Goal: Communication & Community: Connect with others

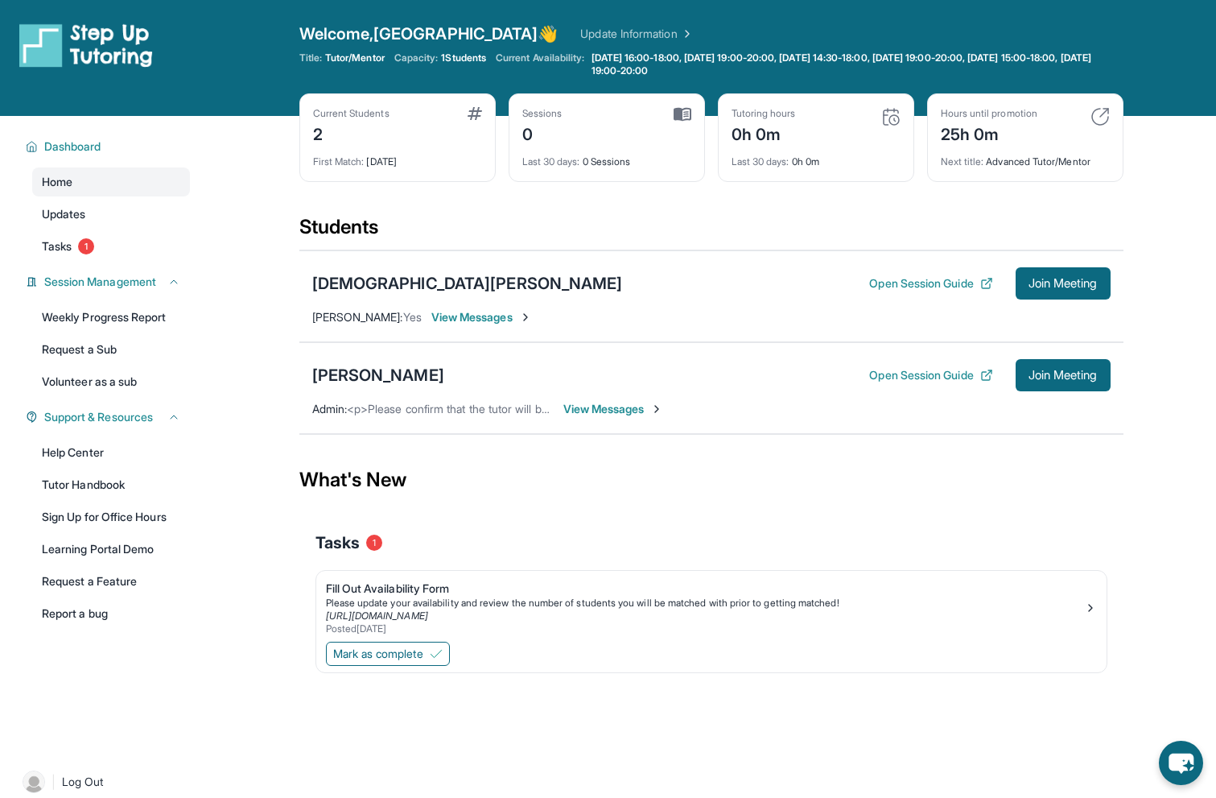
click at [575, 410] on span "View Messages" at bounding box center [613, 409] width 101 height 16
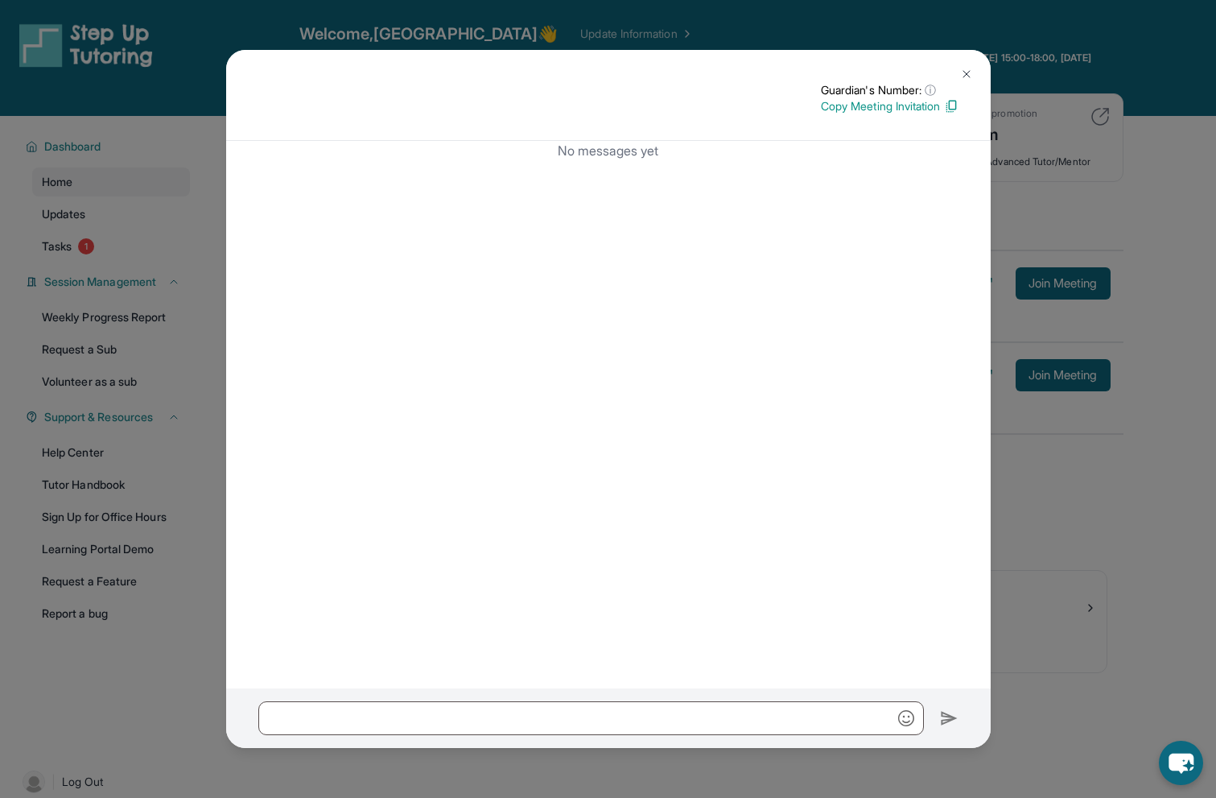
click at [971, 78] on img at bounding box center [966, 74] width 13 height 13
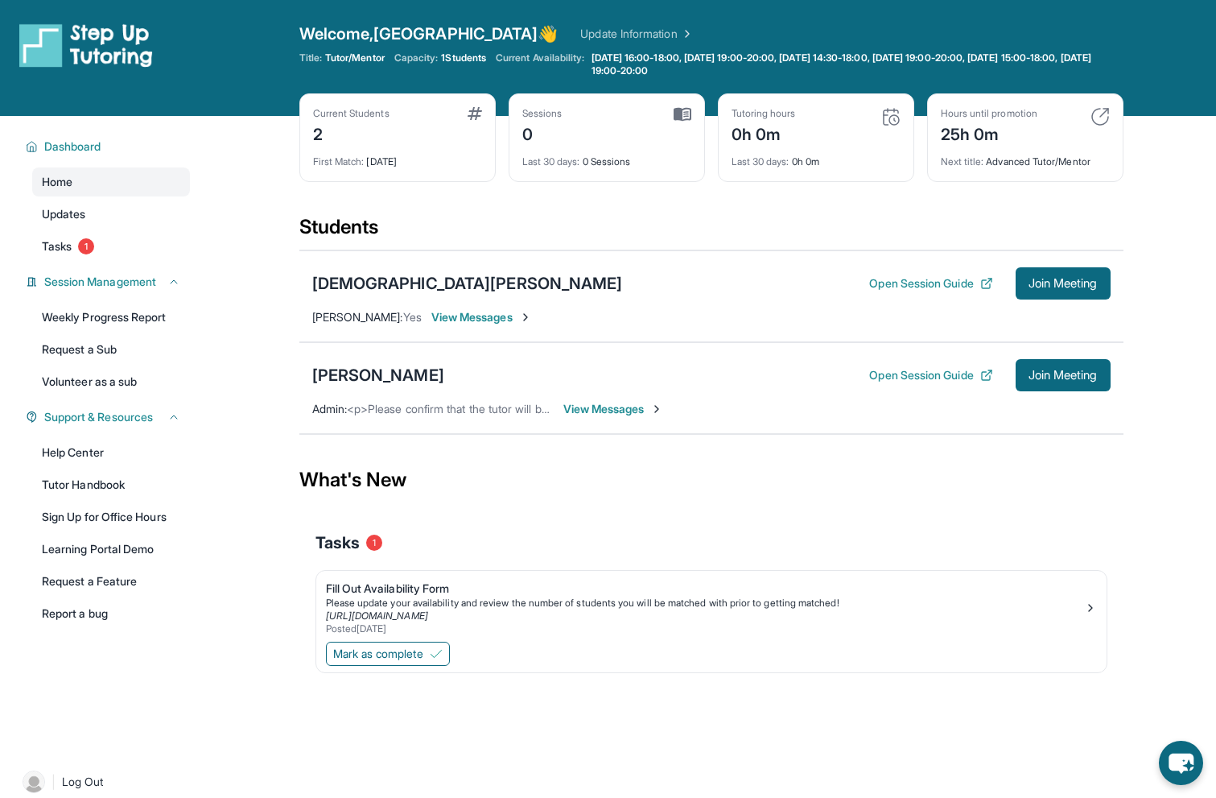
click at [461, 314] on span "View Messages" at bounding box center [481, 317] width 101 height 16
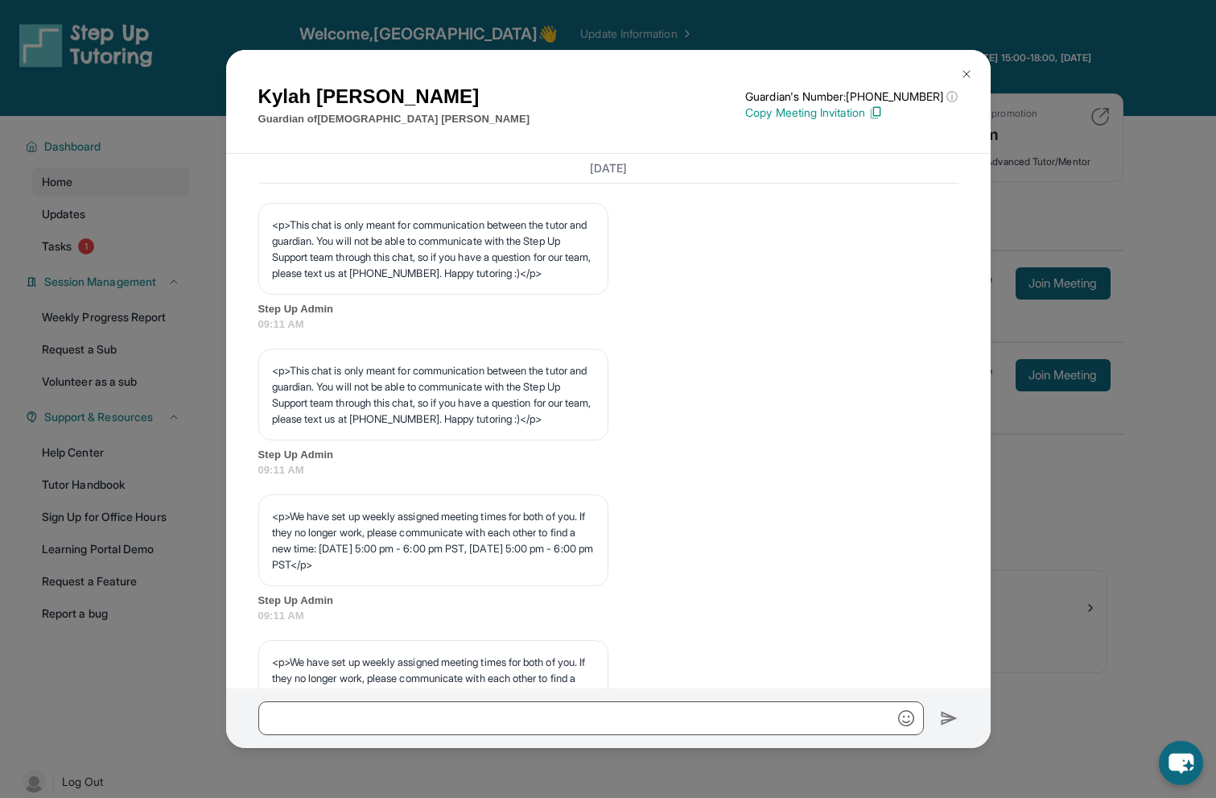
scroll to position [795, 0]
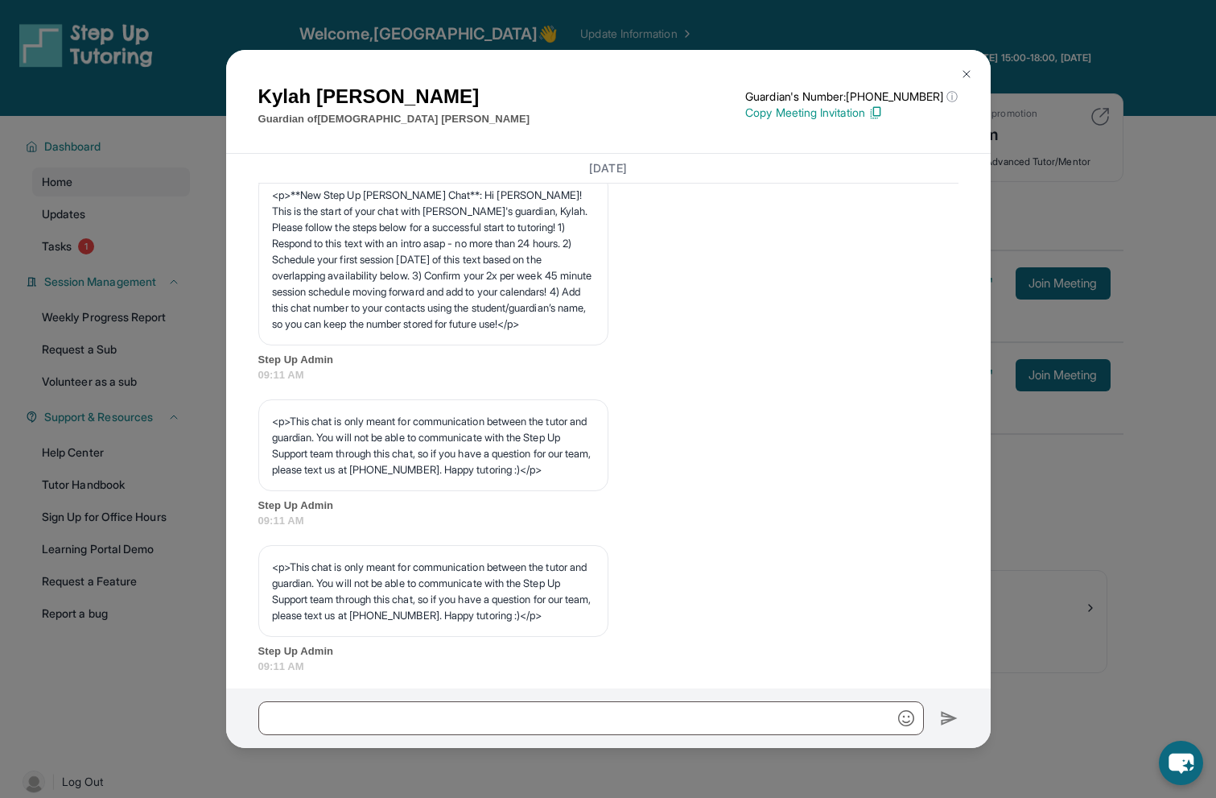
click at [876, 524] on div "<p>This chat is only meant for communication between the tutor and guardian. Yo…" at bounding box center [608, 464] width 700 height 130
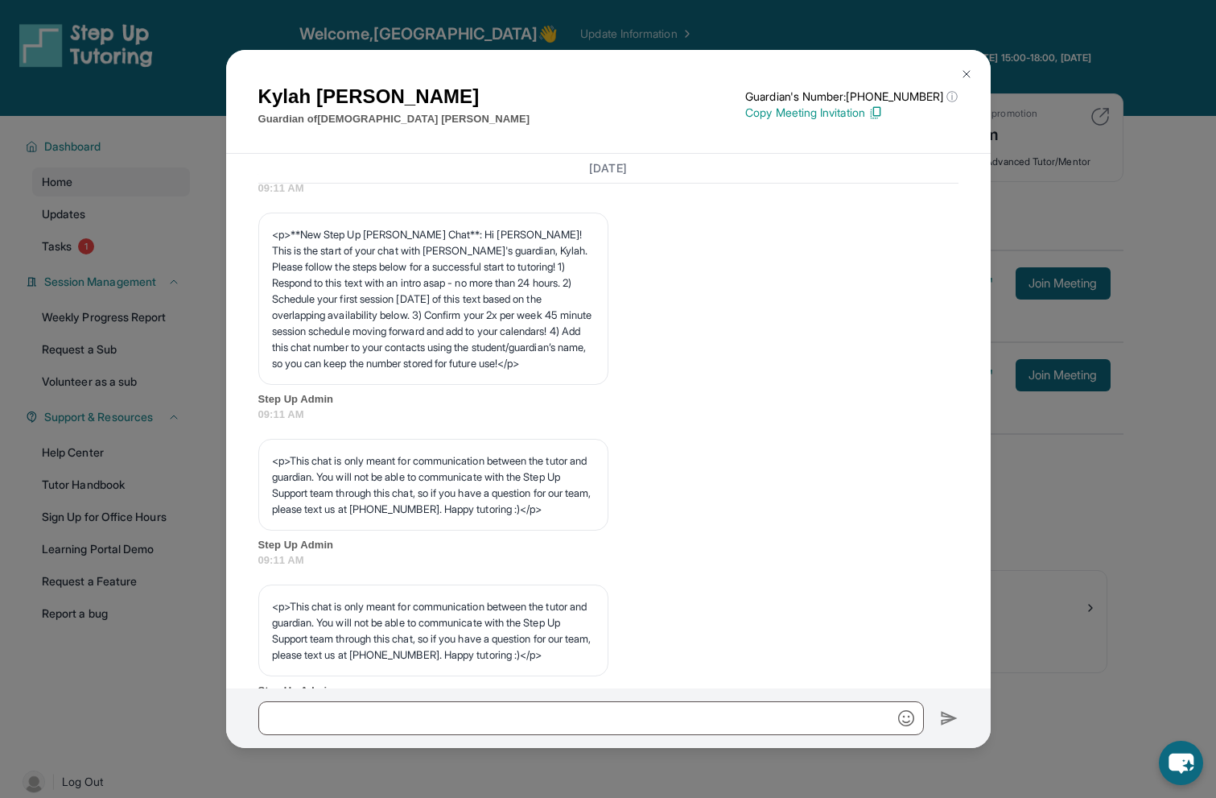
scroll to position [80, 0]
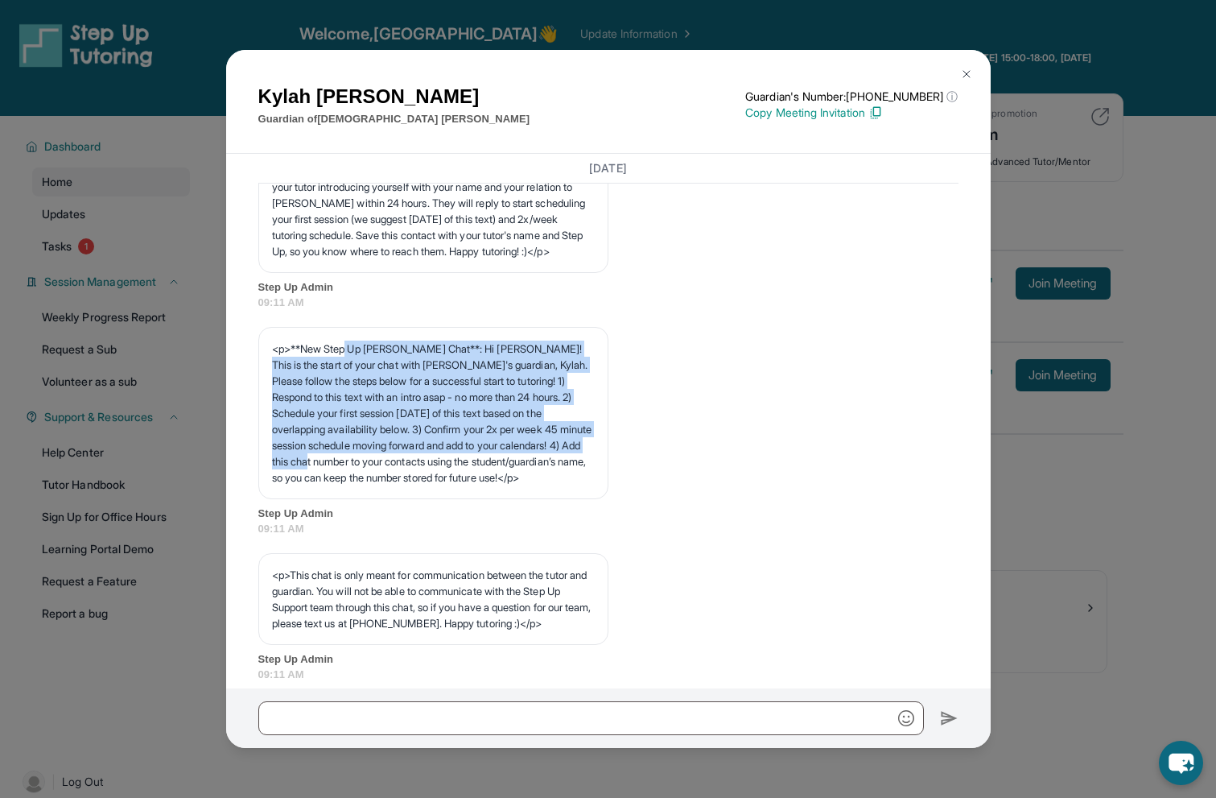
drag, startPoint x: 348, startPoint y: 353, endPoint x: 415, endPoint y: 461, distance: 127.6
click at [415, 461] on p "<p>**New Step Up [PERSON_NAME] Chat**: Hi [PERSON_NAME]! This is the start of y…" at bounding box center [433, 412] width 323 height 145
click at [429, 485] on p "<p>**New Step Up [PERSON_NAME] Chat**: Hi [PERSON_NAME]! This is the start of y…" at bounding box center [433, 412] width 323 height 145
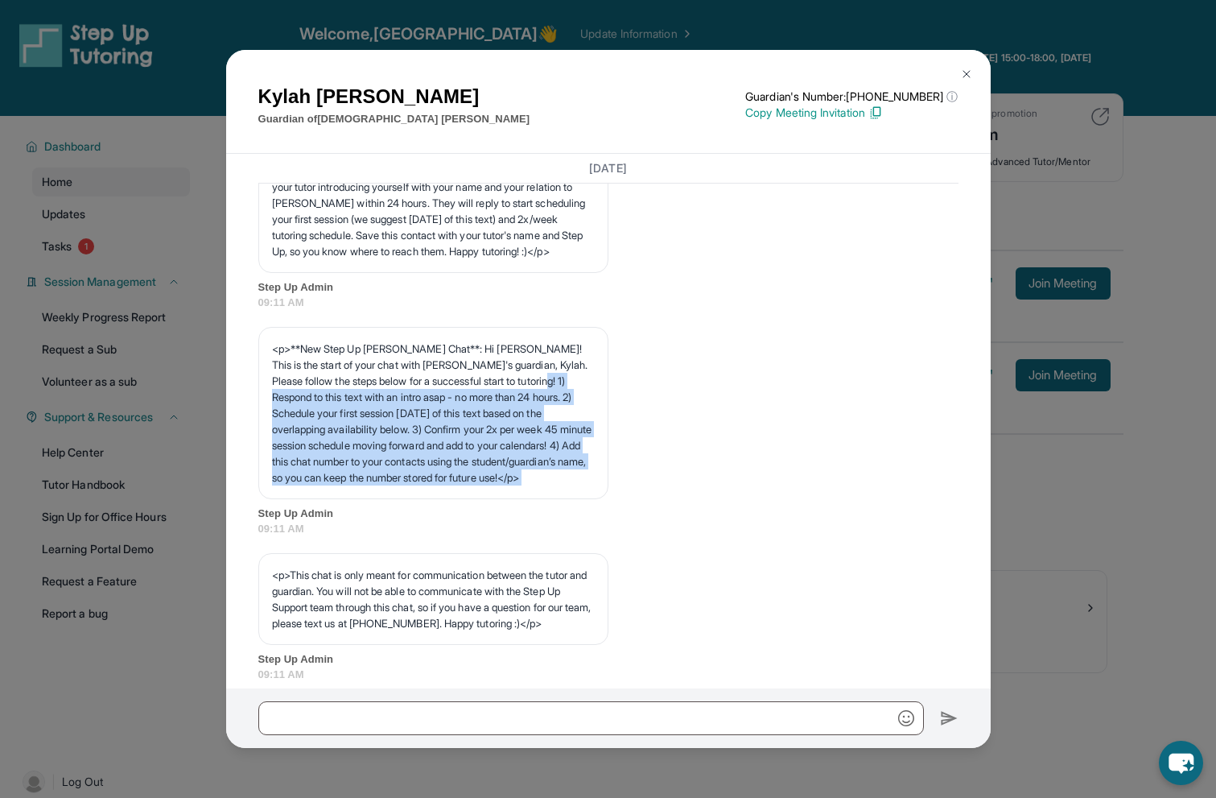
drag, startPoint x: 295, startPoint y: 401, endPoint x: 430, endPoint y: 518, distance: 179.2
click at [430, 518] on div "<p>**New Step Up [PERSON_NAME] Chat**: Hi [PERSON_NAME]! This is the start of y…" at bounding box center [608, 432] width 700 height 210
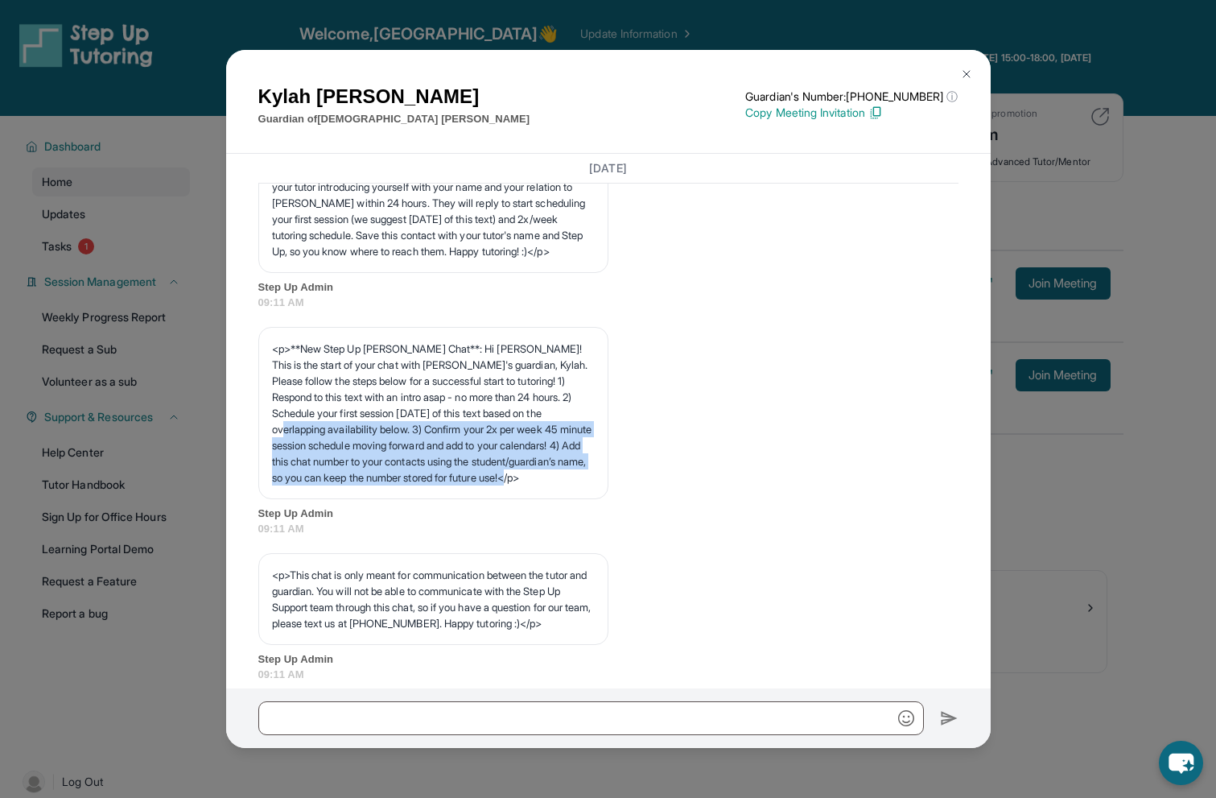
drag, startPoint x: 317, startPoint y: 435, endPoint x: 395, endPoint y: 497, distance: 99.7
click at [395, 485] on p "<p>**New Step Up [PERSON_NAME] Chat**: Hi [PERSON_NAME]! This is the start of y…" at bounding box center [433, 412] width 323 height 145
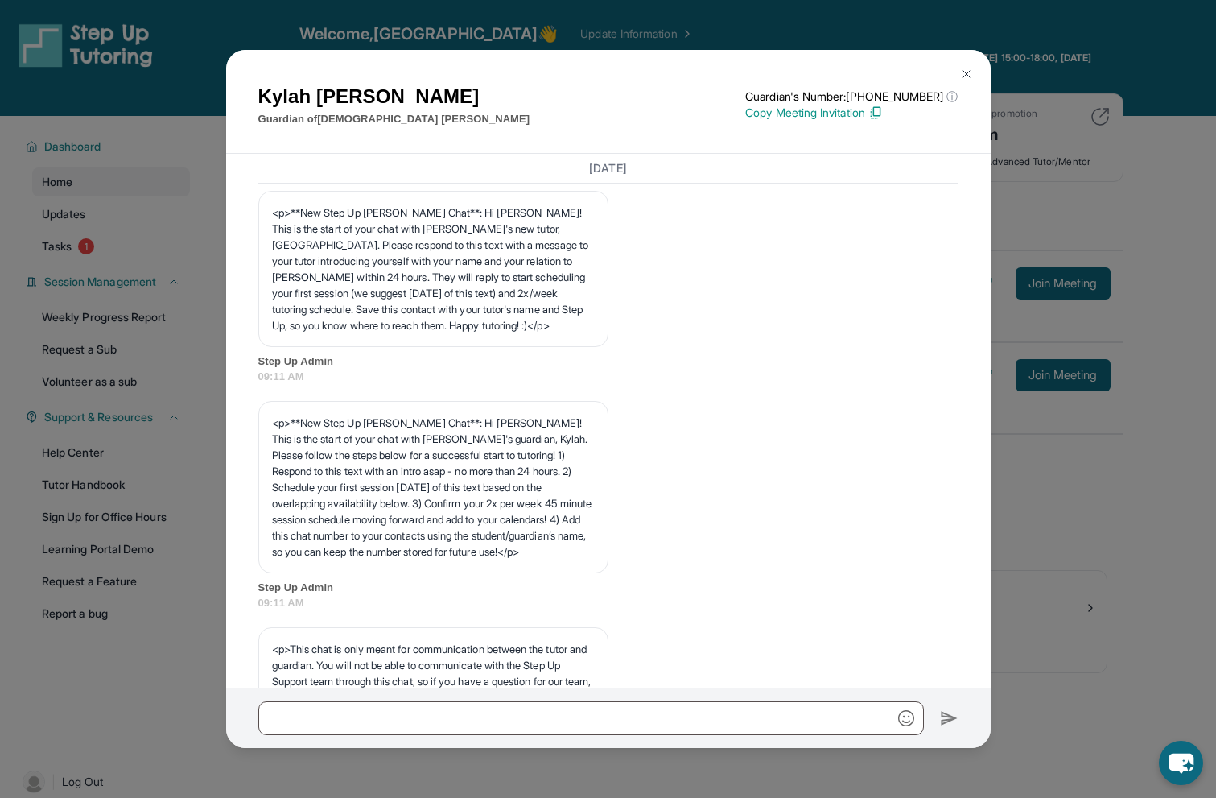
scroll to position [0, 0]
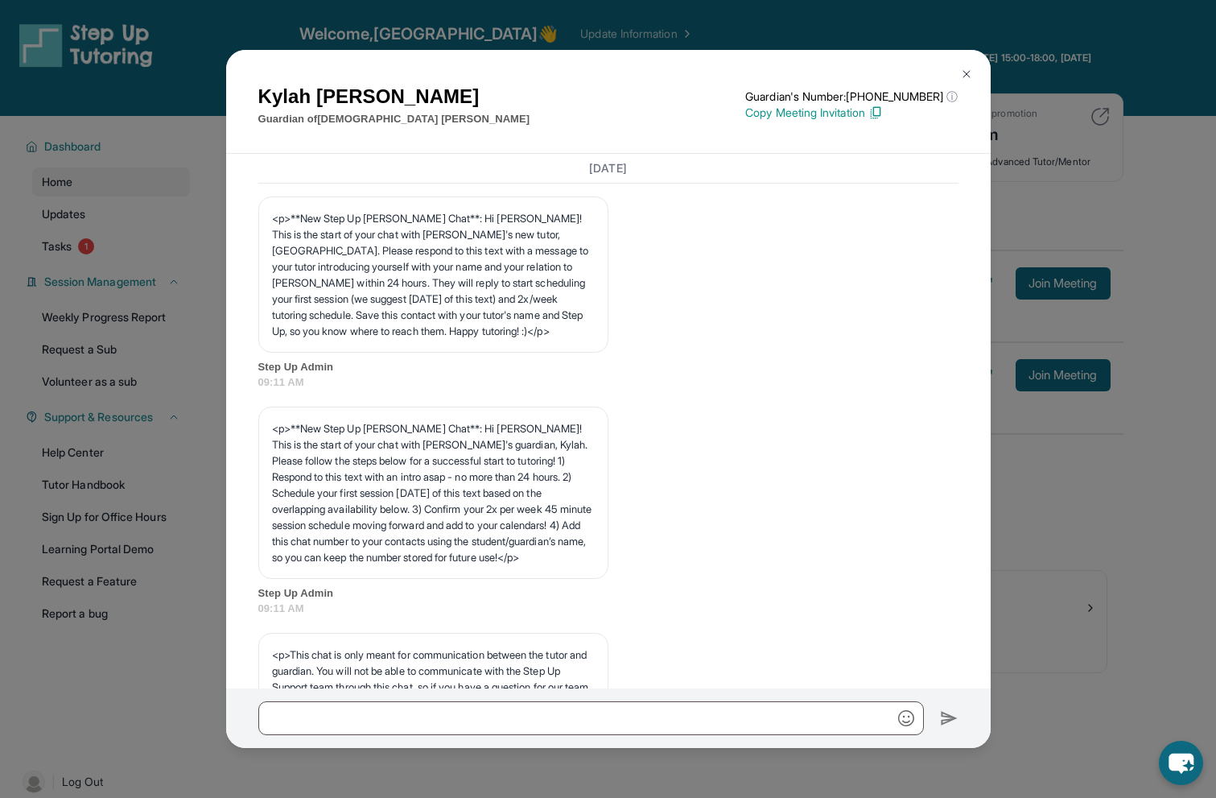
click at [1120, 497] on div "[PERSON_NAME] Guardian of [PERSON_NAME] Guardian's Number: [PHONE_NUMBER] ⓘ Thi…" at bounding box center [608, 399] width 1216 height 798
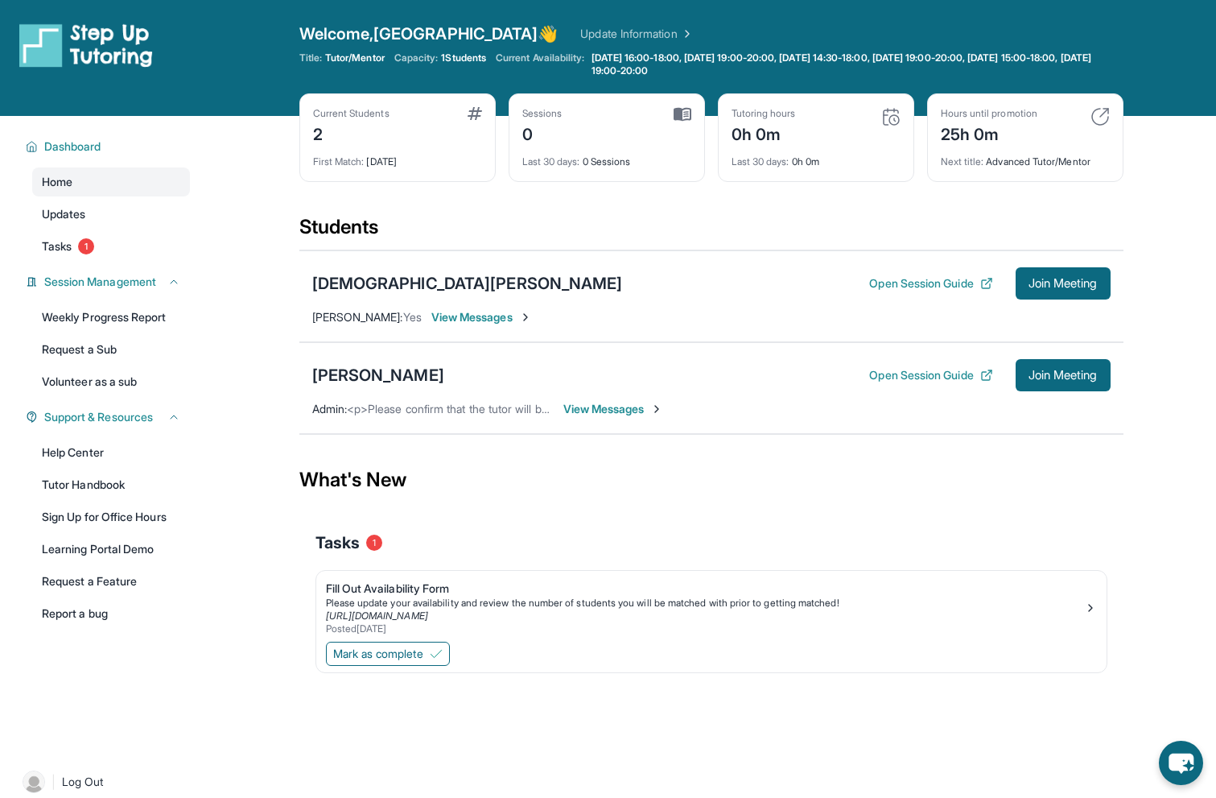
click at [600, 402] on span "View Messages" at bounding box center [613, 409] width 101 height 16
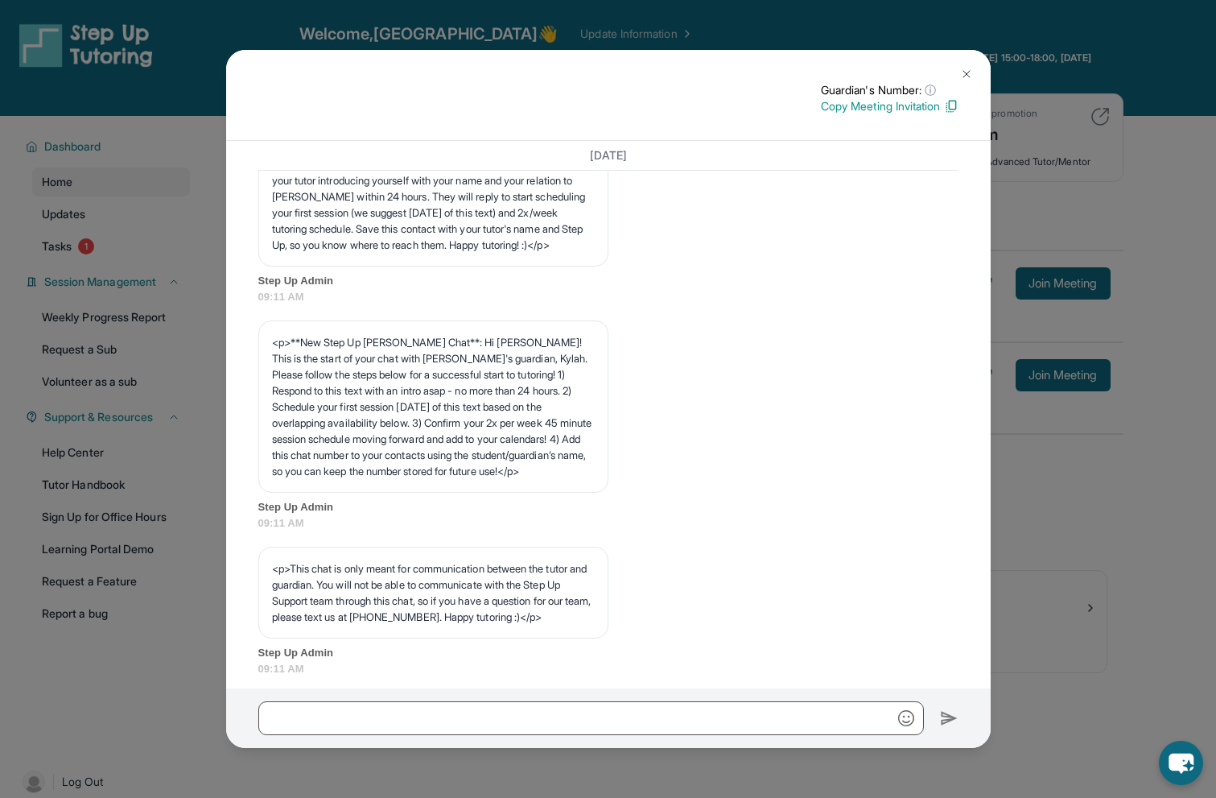
scroll to position [60, 0]
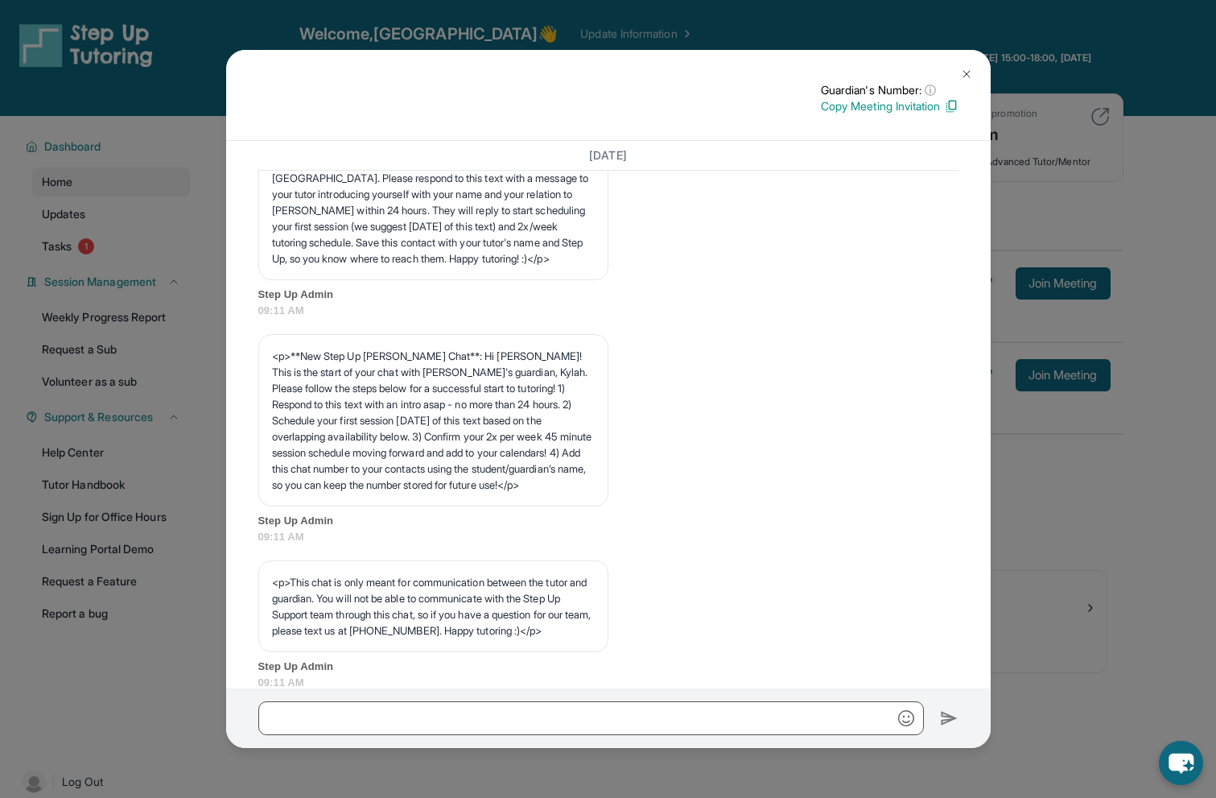
click at [1043, 438] on div "Guardian's Number: ⓘ This isn't the guardian's real number — it's a private for…" at bounding box center [608, 399] width 1216 height 798
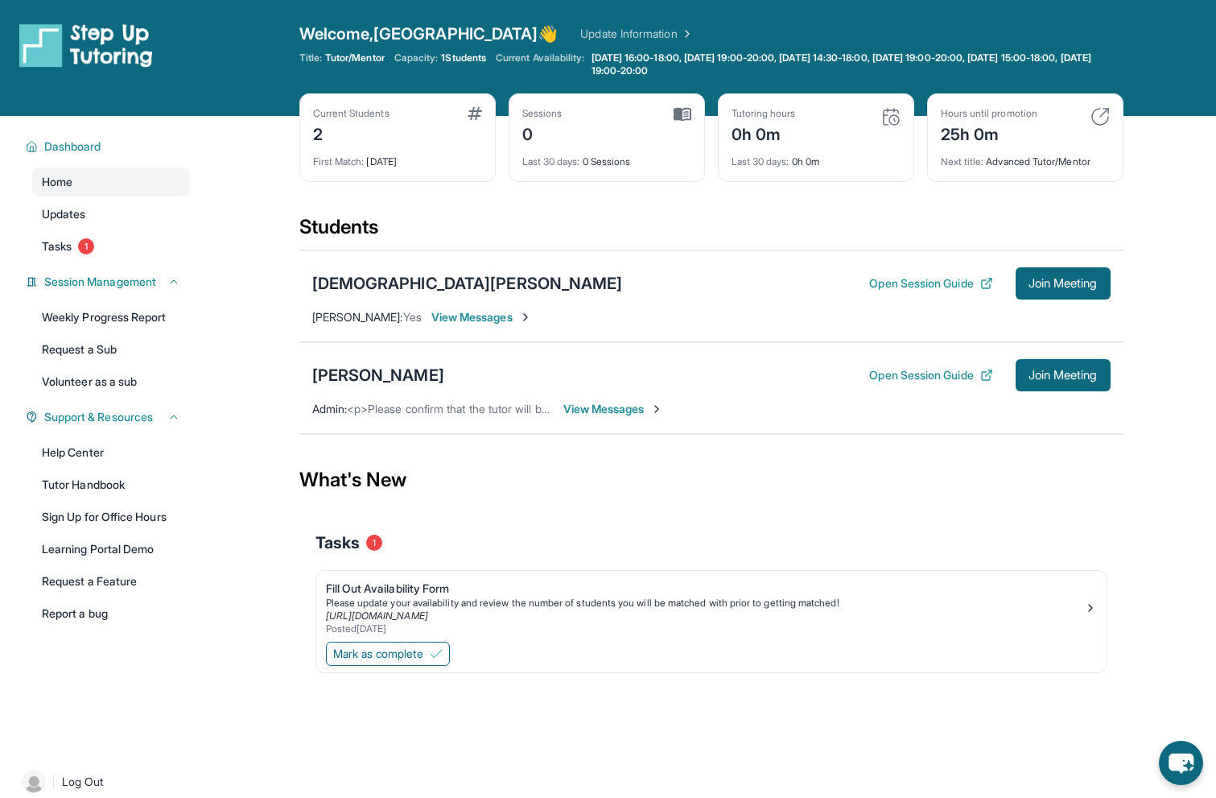
click at [198, 313] on div "Dashboard Home Updates Tasks 1 Session Management Weekly Progress Report Reques…" at bounding box center [103, 432] width 206 height 632
click at [134, 237] on link "Tasks 1" at bounding box center [111, 246] width 158 height 29
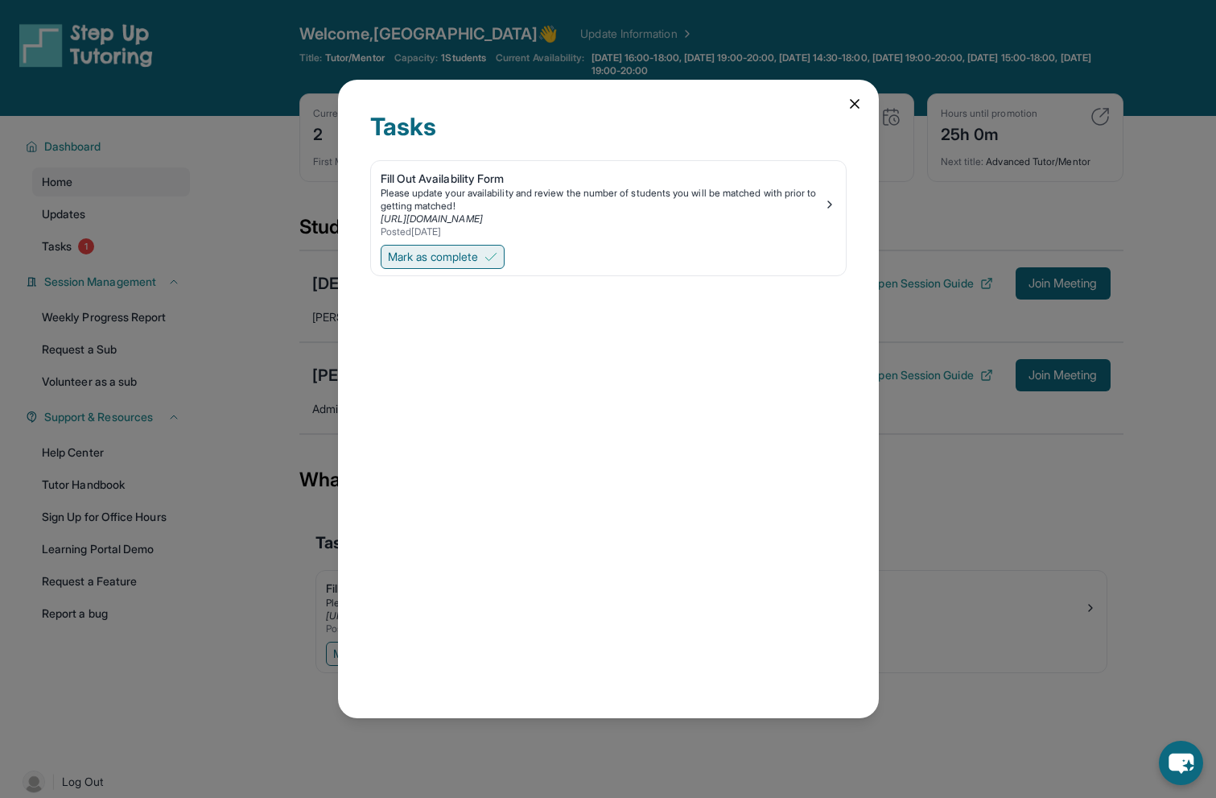
click at [497, 257] on img at bounding box center [491, 256] width 13 height 13
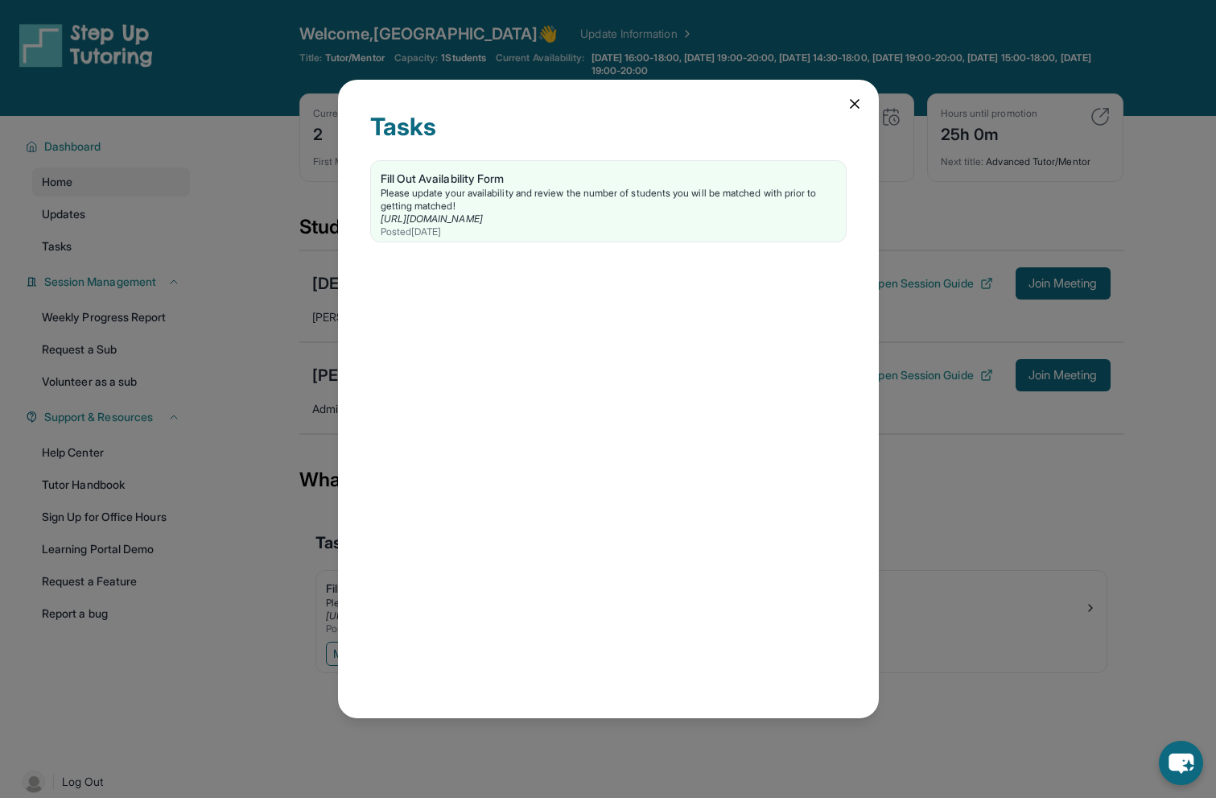
click at [864, 97] on div "Tasks Fill Out Availability Form Please update your availability and review the…" at bounding box center [608, 399] width 541 height 638
click at [858, 100] on icon at bounding box center [855, 104] width 8 height 8
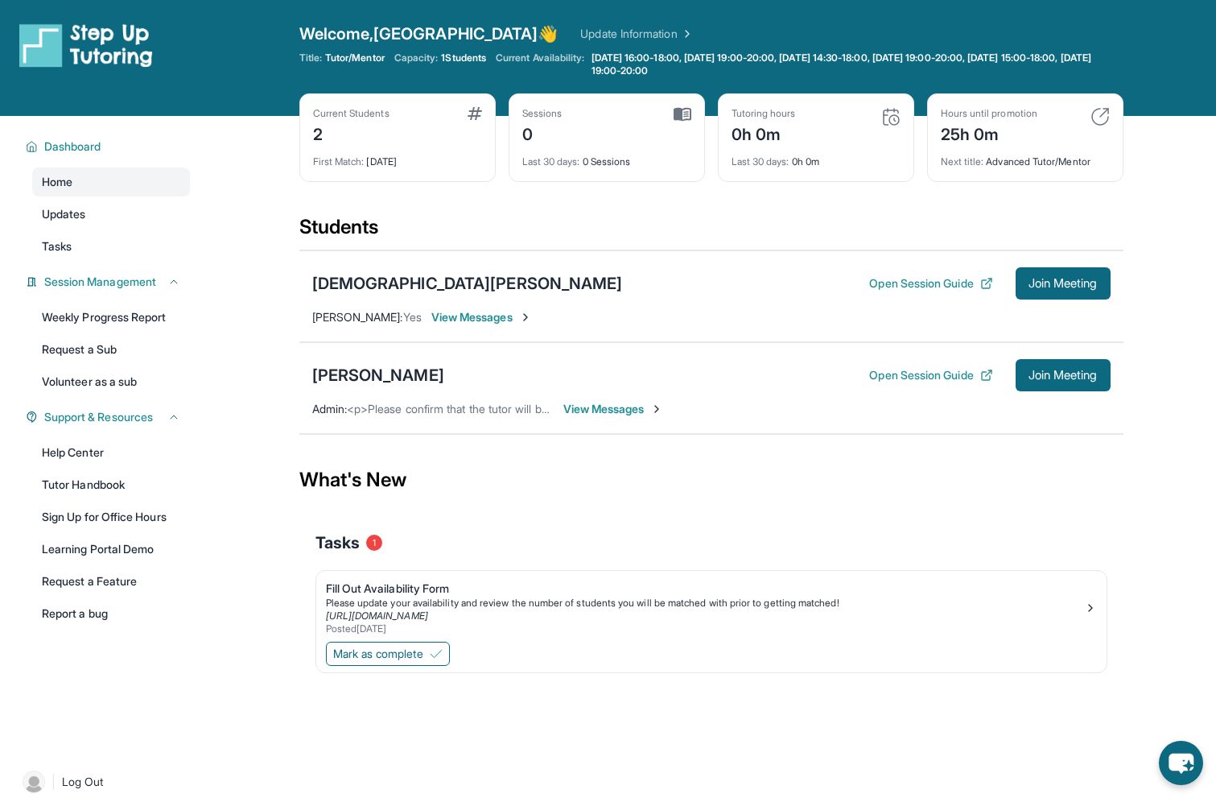
click at [1015, 166] on div "Next title : Advanced Tutor/Mentor" at bounding box center [1025, 157] width 169 height 23
click at [1012, 160] on div "Next title : Advanced Tutor/Mentor" at bounding box center [1025, 157] width 169 height 23
drag, startPoint x: 989, startPoint y: 159, endPoint x: 1111, endPoint y: 159, distance: 121.5
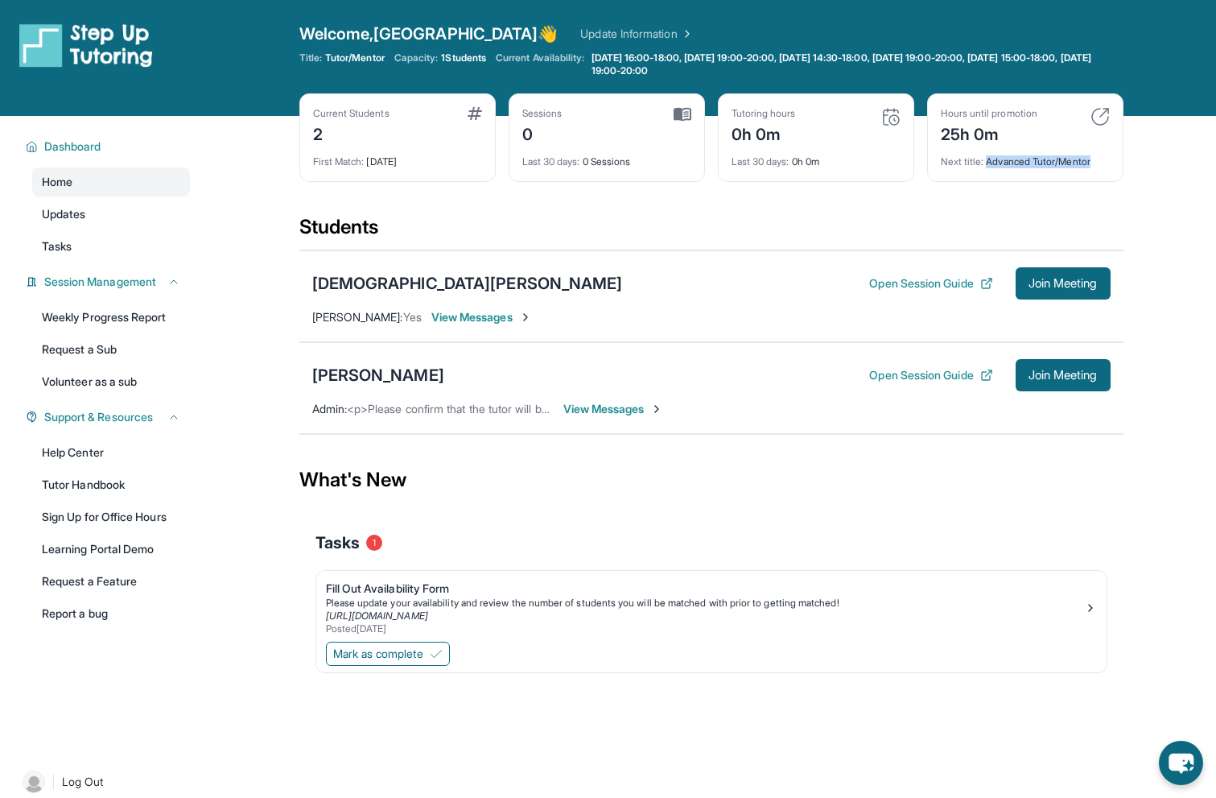
click at [1111, 159] on div "Hours until promotion 25h 0m Next title : Advanced Tutor/Mentor" at bounding box center [1025, 137] width 196 height 89
click at [155, 325] on link "Weekly Progress Report" at bounding box center [111, 317] width 158 height 29
click at [175, 497] on link "Tutor Handbook" at bounding box center [111, 484] width 158 height 29
drag, startPoint x: 1058, startPoint y: 295, endPoint x: 805, endPoint y: 369, distance: 264.1
click at [805, 369] on div "[PERSON_NAME] Open Session Guide Join Meeting [PERSON_NAME] : Yes View Messages…" at bounding box center [711, 342] width 824 height 185
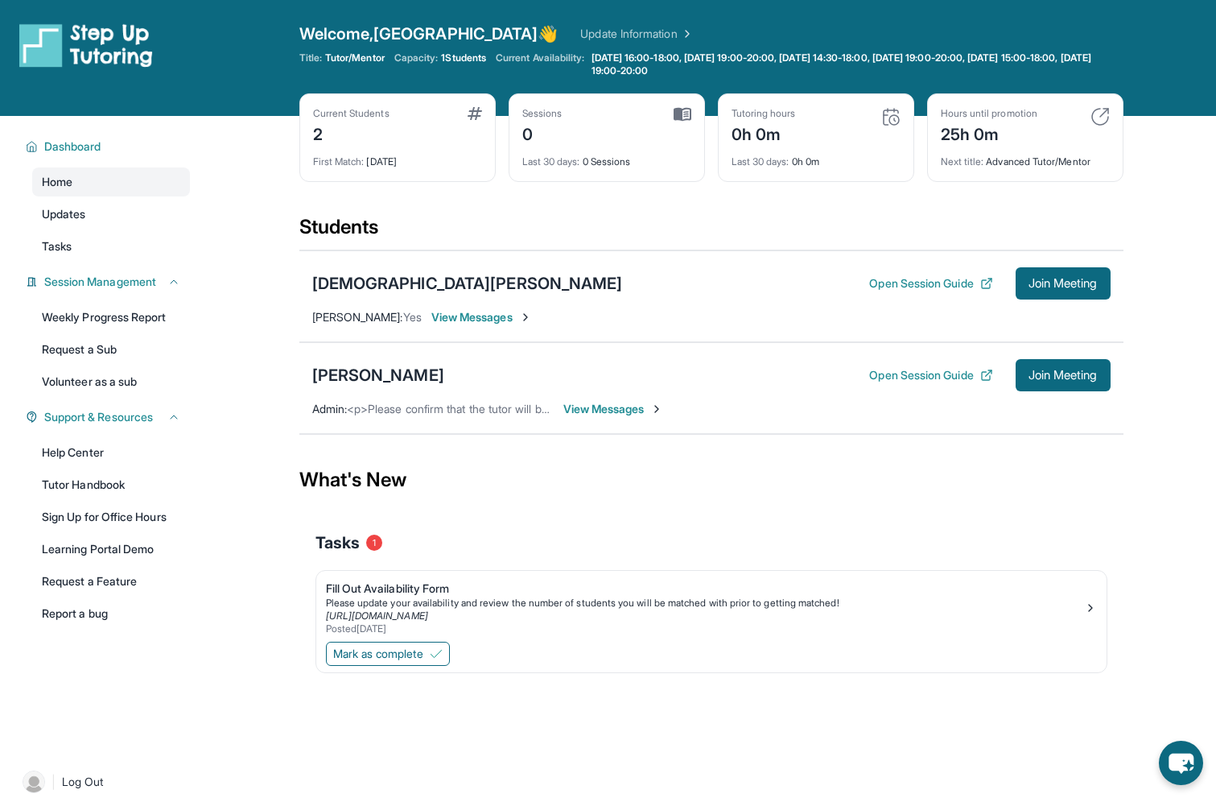
click at [485, 316] on span "View Messages" at bounding box center [481, 317] width 101 height 16
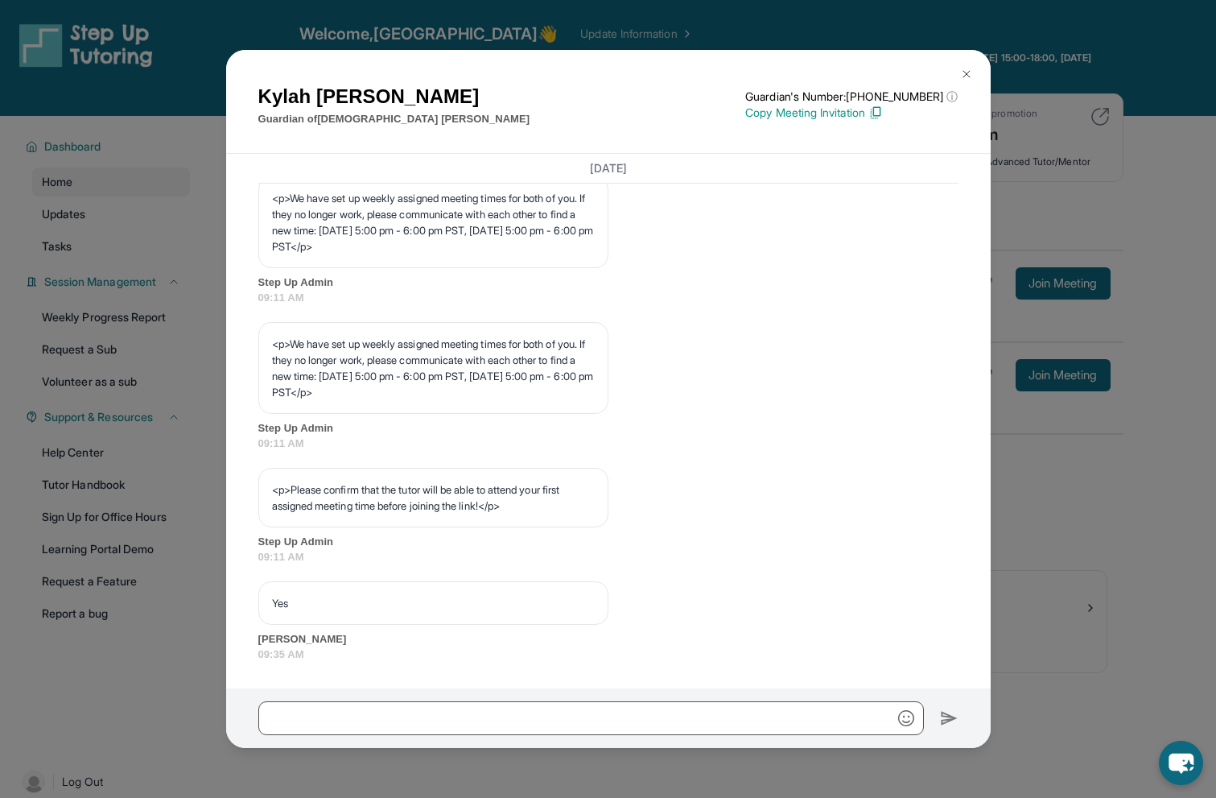
scroll to position [795, 0]
click at [510, 701] on input "text" at bounding box center [591, 718] width 666 height 34
paste input "**********"
type input "**********"
drag, startPoint x: 256, startPoint y: 638, endPoint x: 364, endPoint y: 639, distance: 107.9
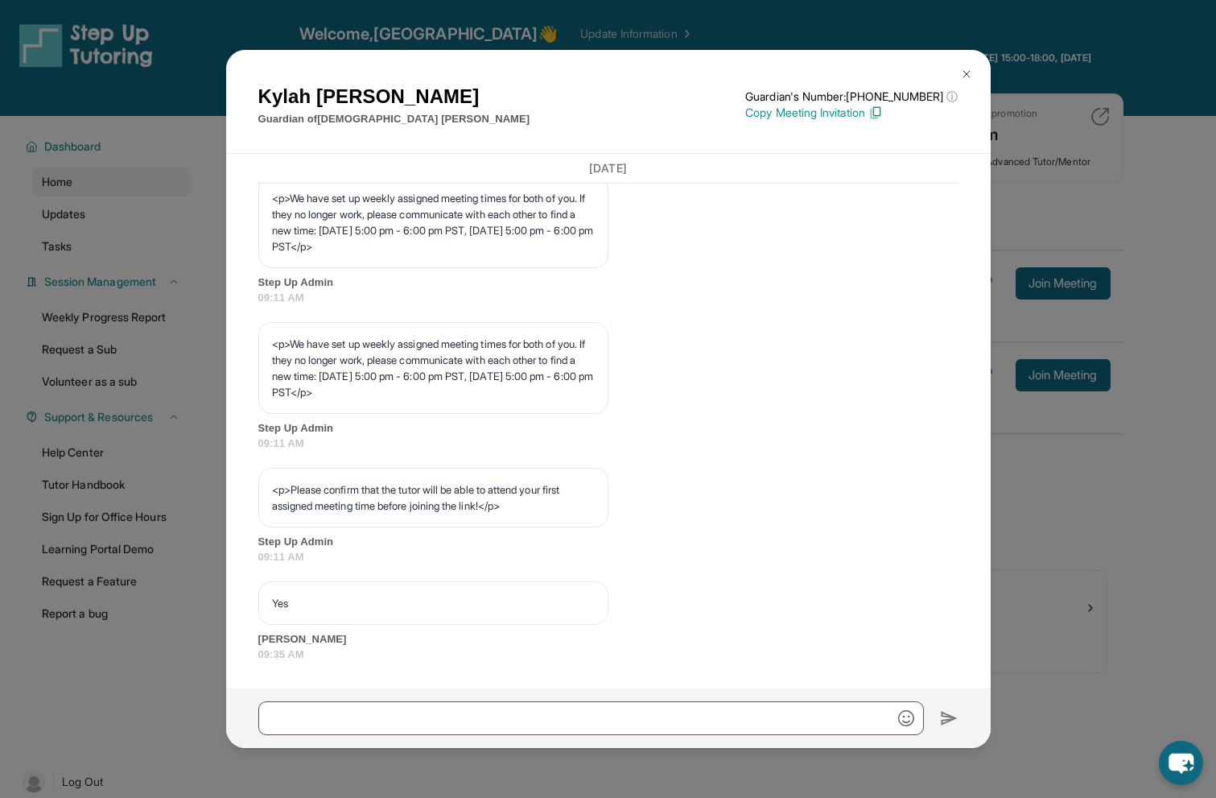
click at [364, 639] on div "[DATE] <p>**New Step Up [PERSON_NAME] Chat**: Hi [PERSON_NAME]! This is the sta…" at bounding box center [608, 421] width 765 height 534
copy span "[PERSON_NAME]"
drag, startPoint x: 320, startPoint y: 119, endPoint x: 493, endPoint y: 119, distance: 173.1
click at [493, 119] on div "[PERSON_NAME] Guardian of [PERSON_NAME] Guardian's Number: [PHONE_NUMBER] ⓘ Thi…" at bounding box center [608, 104] width 700 height 45
copy p "[DEMOGRAPHIC_DATA][PERSON_NAME]"
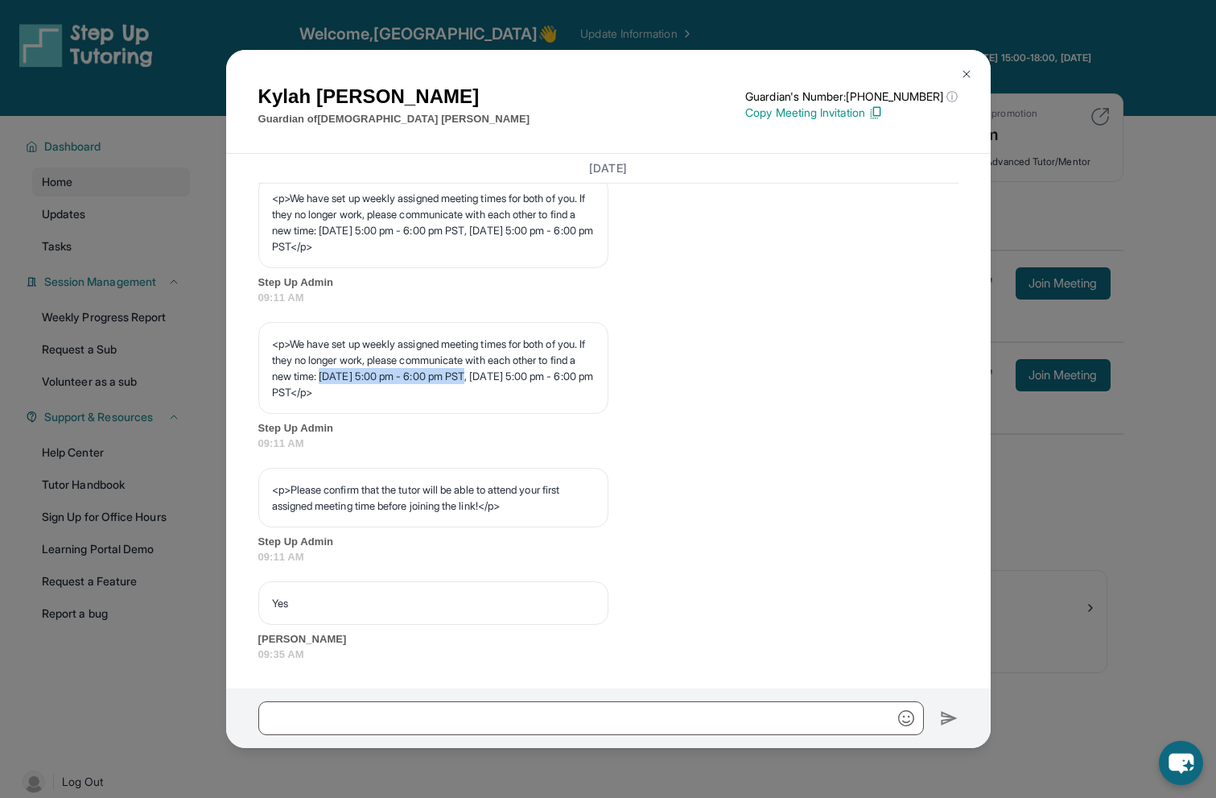
drag, startPoint x: 398, startPoint y: 376, endPoint x: 557, endPoint y: 370, distance: 159.5
click at [557, 370] on p "<p>We have set up weekly assigned meeting times for both of you. If they no lon…" at bounding box center [433, 368] width 323 height 64
copy p "[DATE] 5:00 pm - 6:00 pm PST"
drag, startPoint x: 266, startPoint y: 392, endPoint x: 388, endPoint y: 394, distance: 122.4
click at [388, 394] on div "<p>We have set up weekly assigned meeting times for both of you. If they no lon…" at bounding box center [433, 368] width 350 height 92
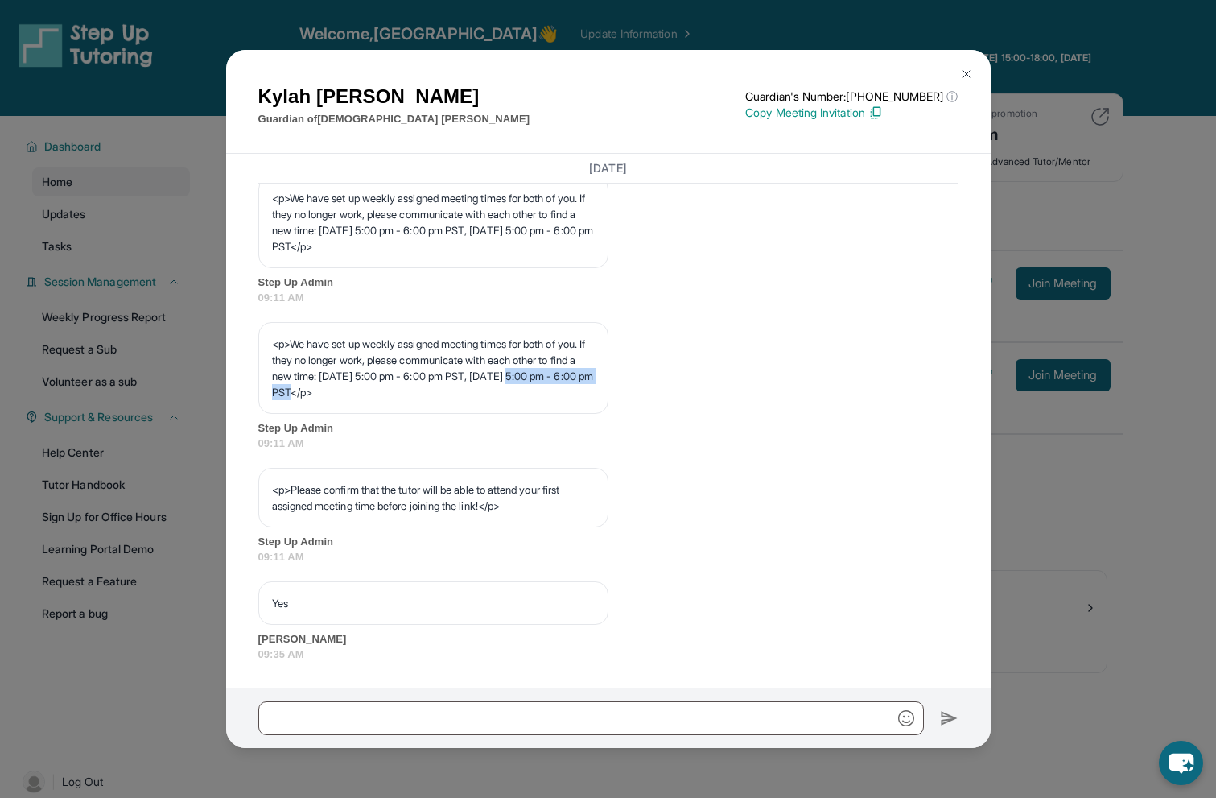
copy p "5:00 pm - 6:00 pm PST"
click at [534, 717] on input "text" at bounding box center [591, 718] width 666 height 34
paste input "**********"
type input "**********"
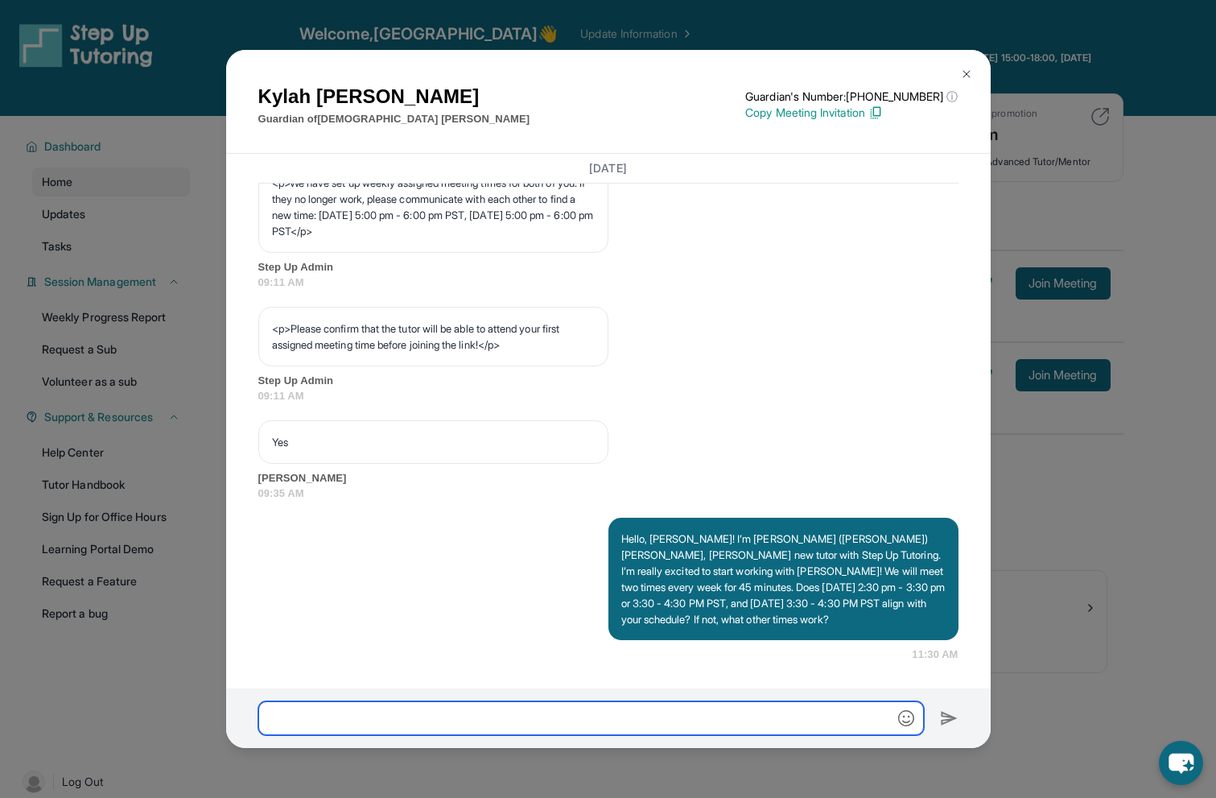
scroll to position [956, 0]
click at [1077, 370] on div "[PERSON_NAME] Guardian of [PERSON_NAME] Guardian's Number: [PHONE_NUMBER] ⓘ Thi…" at bounding box center [608, 399] width 1216 height 798
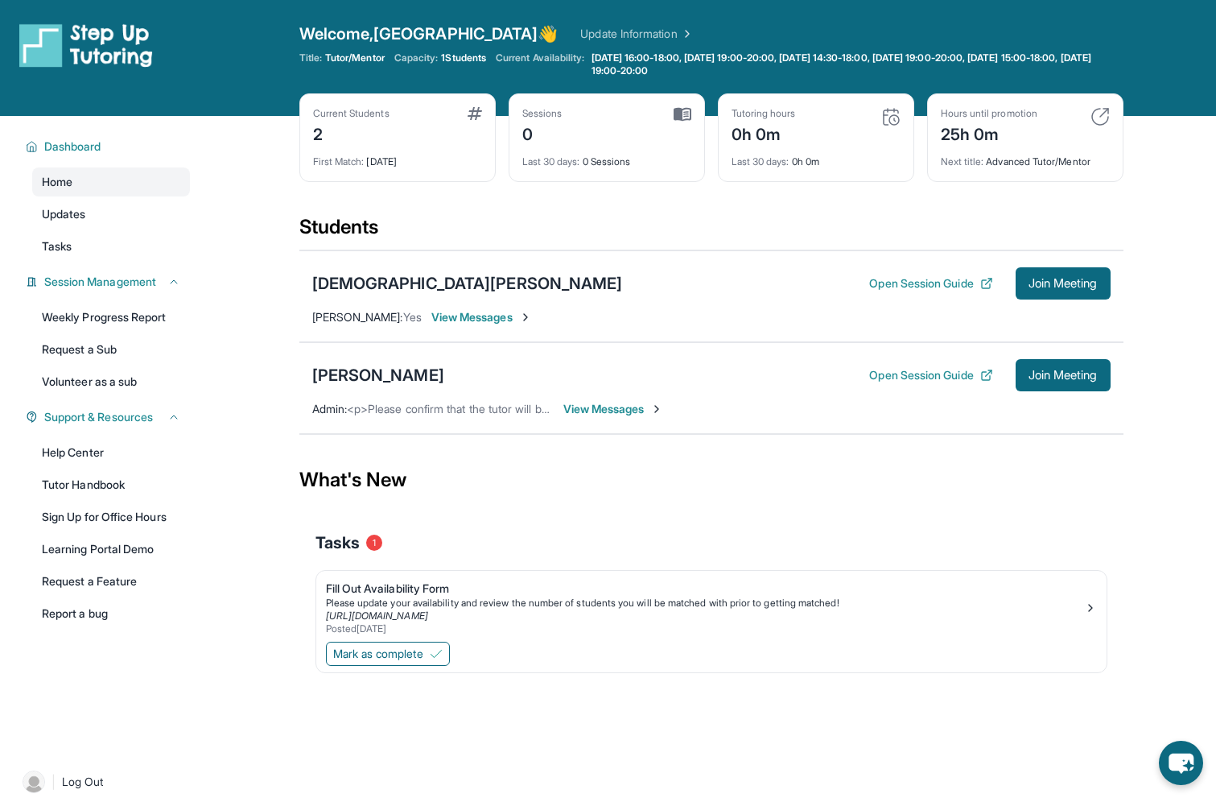
click at [621, 402] on span "View Messages" at bounding box center [613, 409] width 101 height 16
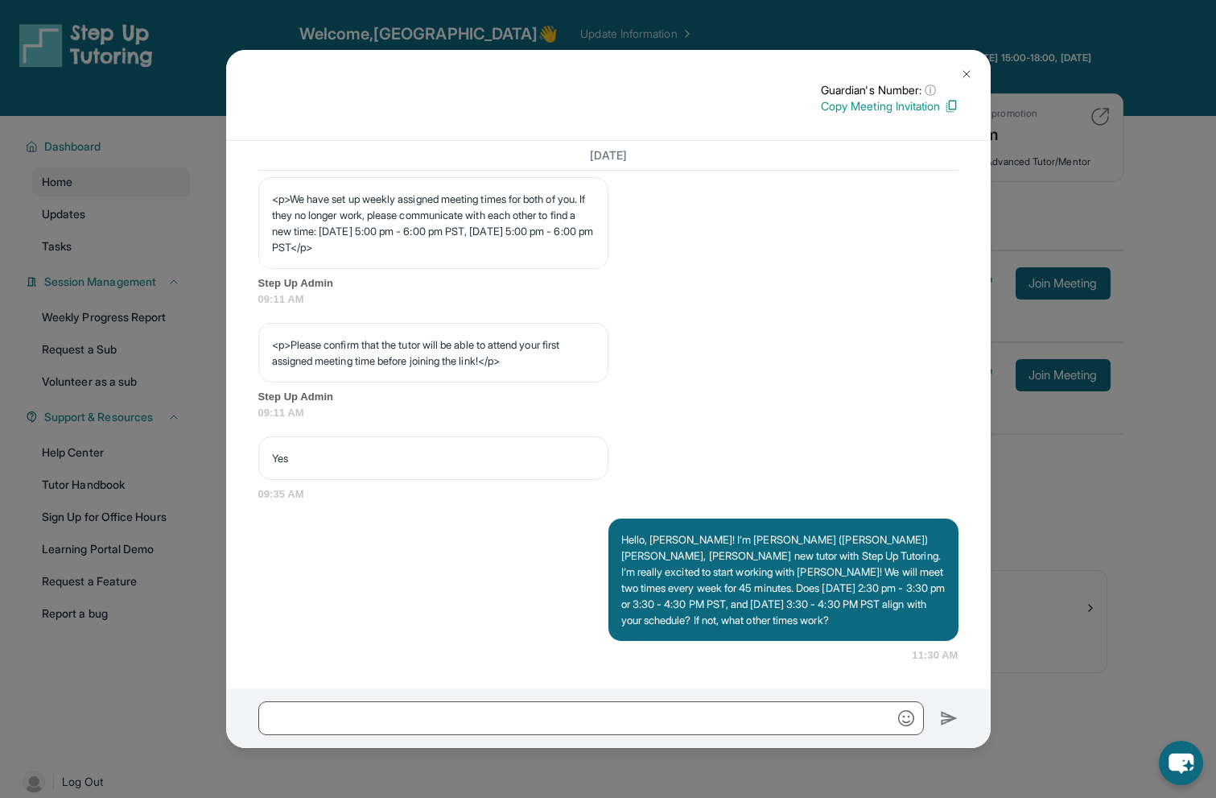
scroll to position [897, 0]
click at [1057, 387] on div "Guardian's Number: ⓘ This isn't the guardian's real number — it's a private for…" at bounding box center [608, 399] width 1216 height 798
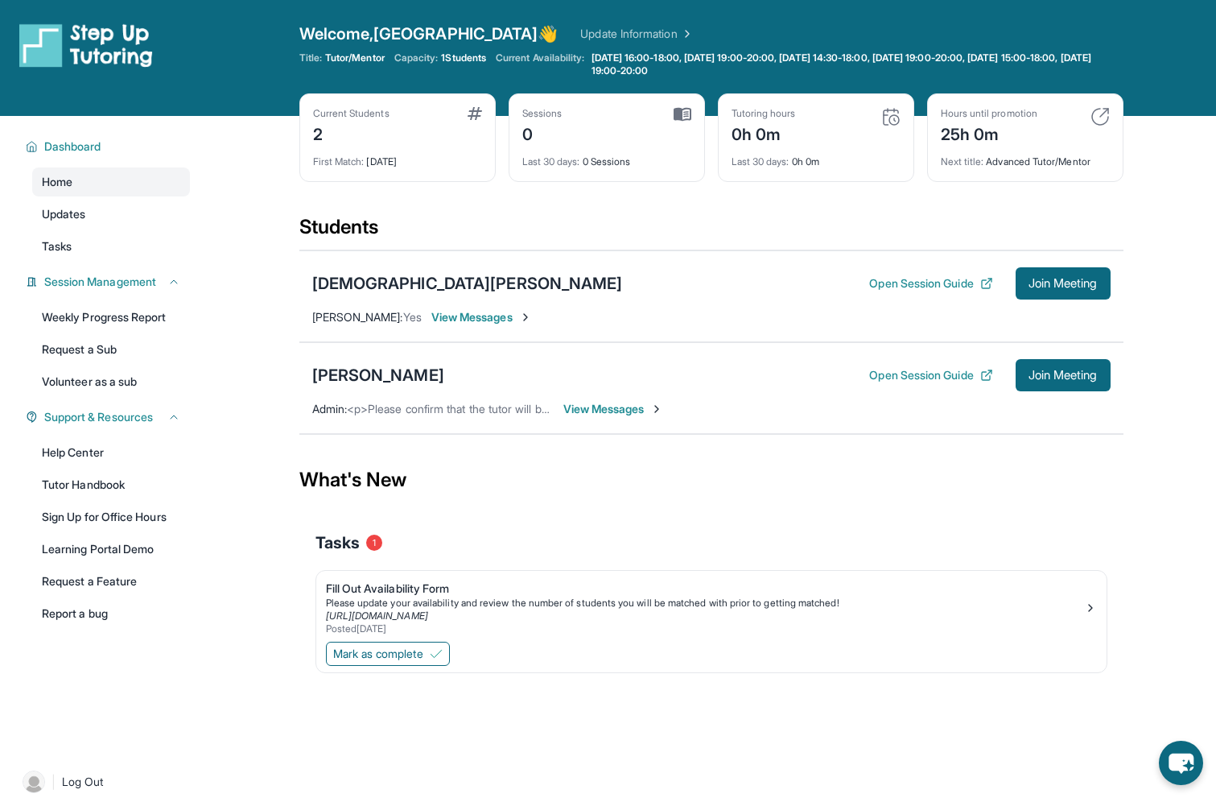
click at [462, 311] on span "View Messages" at bounding box center [481, 317] width 101 height 16
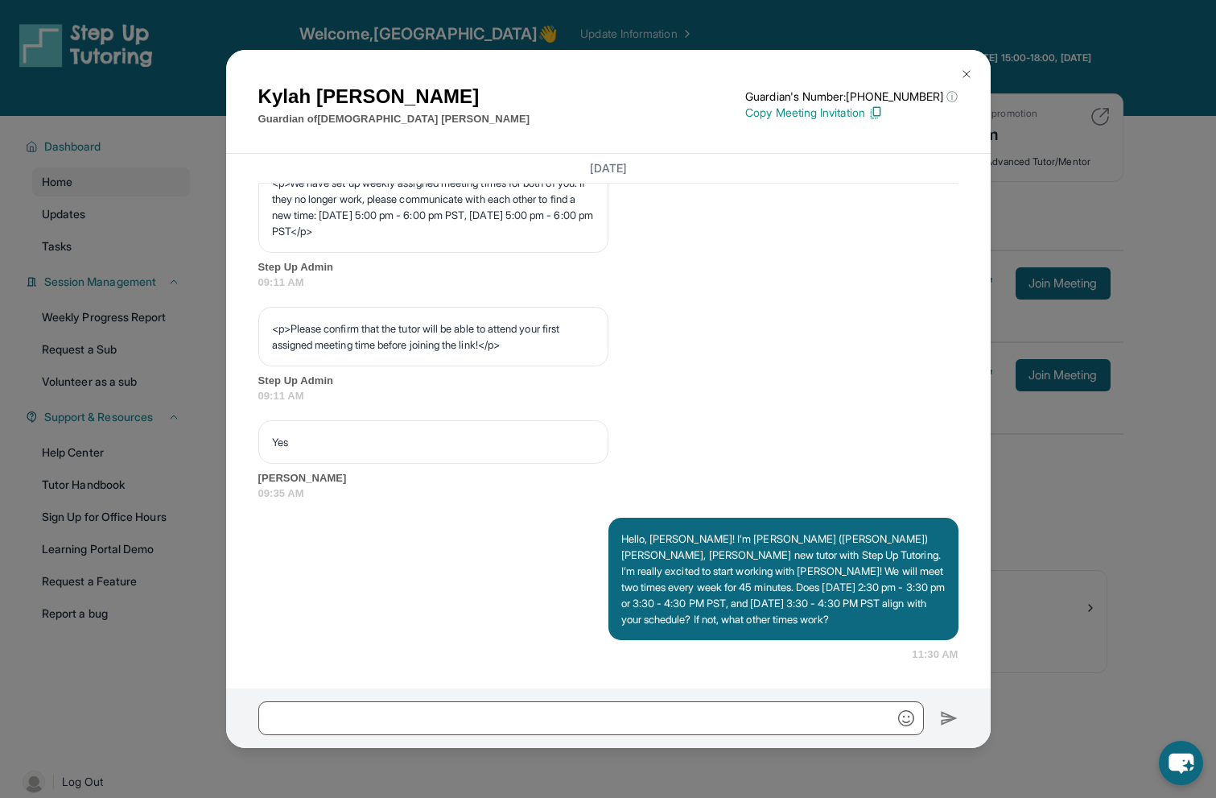
scroll to position [938, 0]
click at [1202, 433] on div "[PERSON_NAME] Guardian of [PERSON_NAME] Guardian's Number: [PHONE_NUMBER] ⓘ Thi…" at bounding box center [608, 399] width 1216 height 798
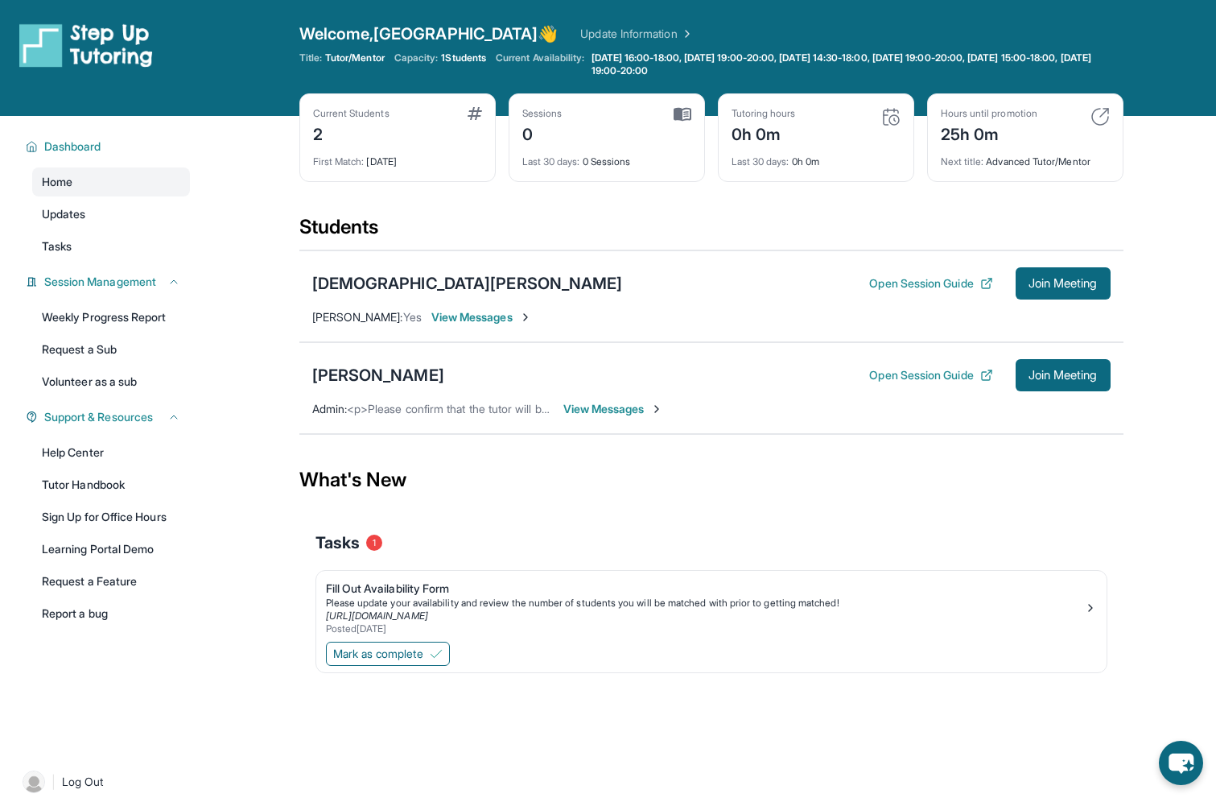
click at [657, 407] on img at bounding box center [656, 408] width 13 height 13
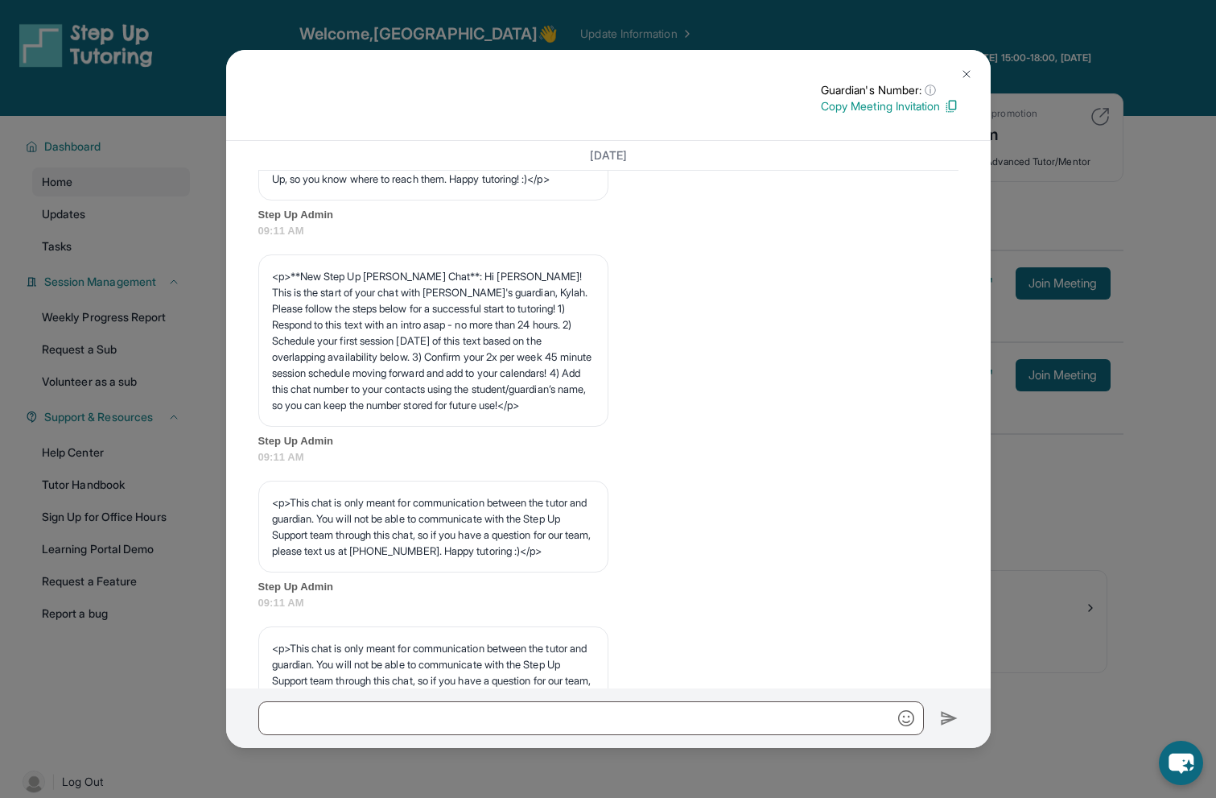
scroll to position [0, 0]
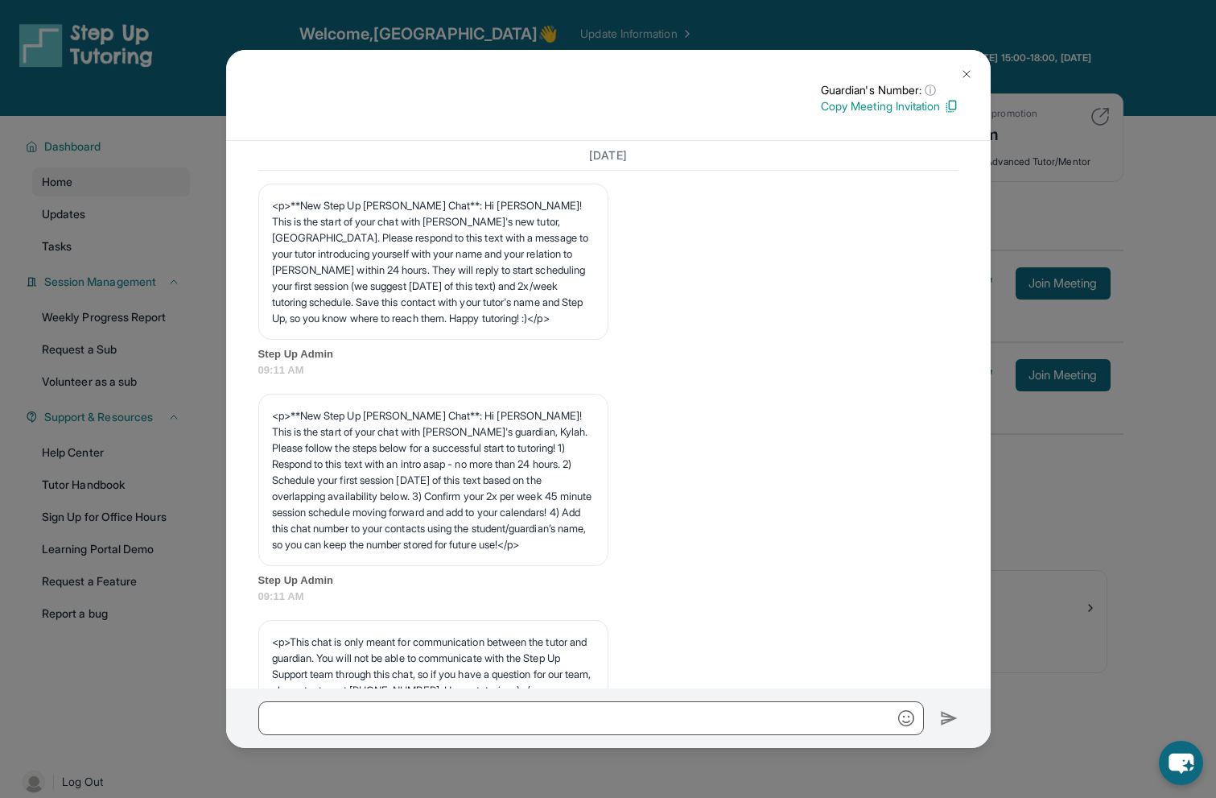
click at [962, 71] on img at bounding box center [966, 74] width 13 height 13
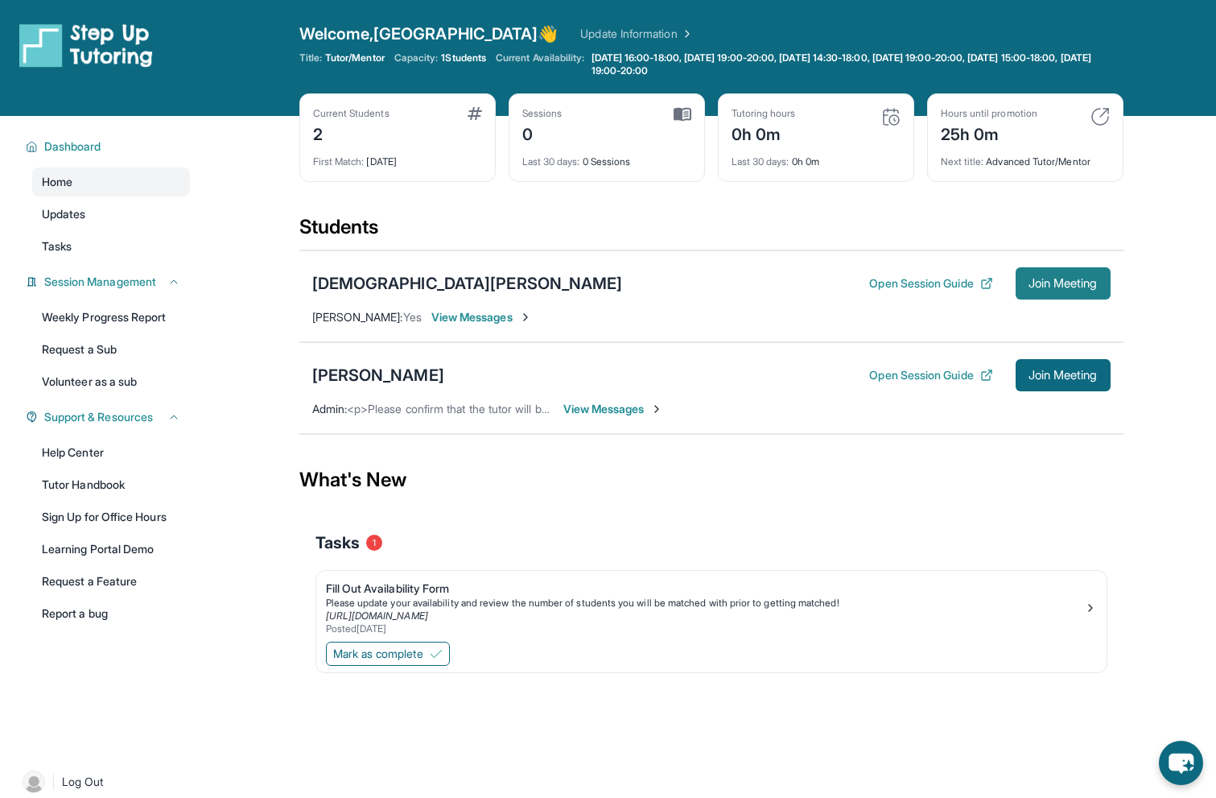
click at [1071, 282] on span "Join Meeting" at bounding box center [1063, 283] width 69 height 10
click at [450, 317] on span "View Messages" at bounding box center [481, 317] width 101 height 16
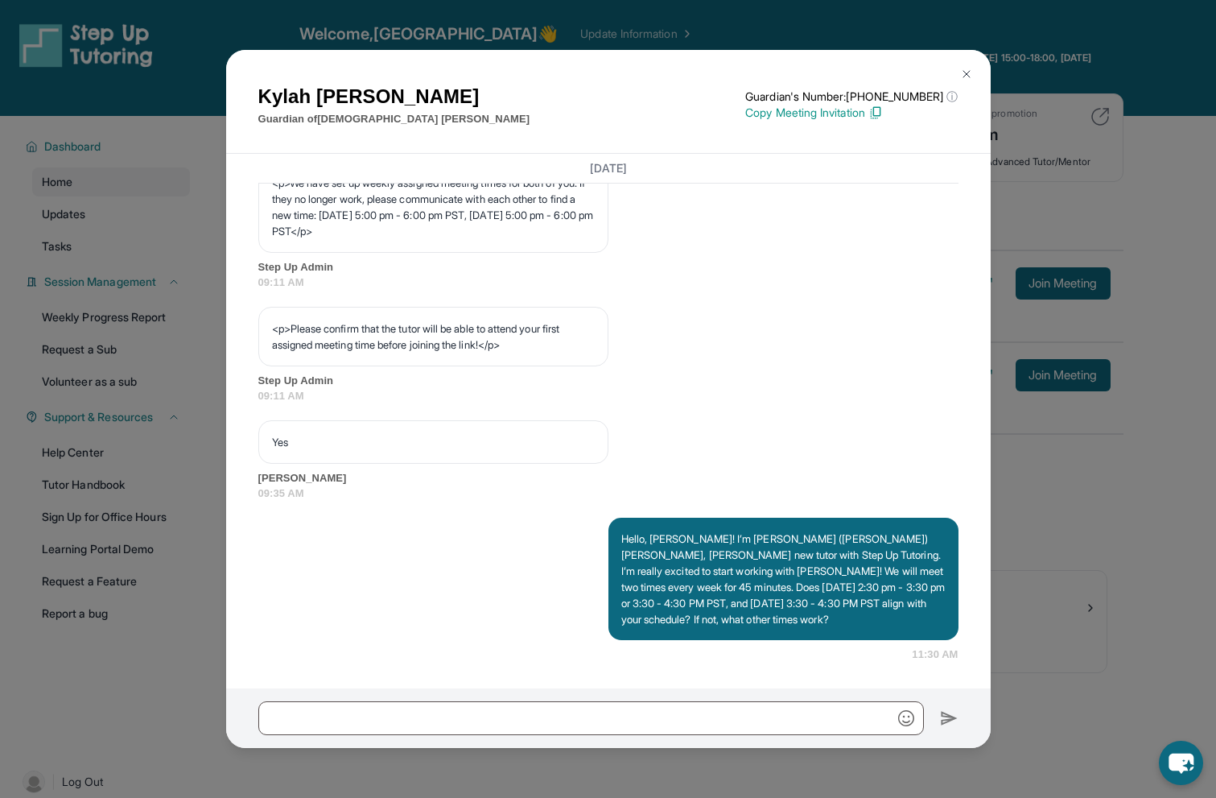
scroll to position [956, 0]
click at [467, 35] on div "[PERSON_NAME] Guardian of [PERSON_NAME] Guardian's Number: [PHONE_NUMBER] ⓘ Thi…" at bounding box center [608, 399] width 1216 height 798
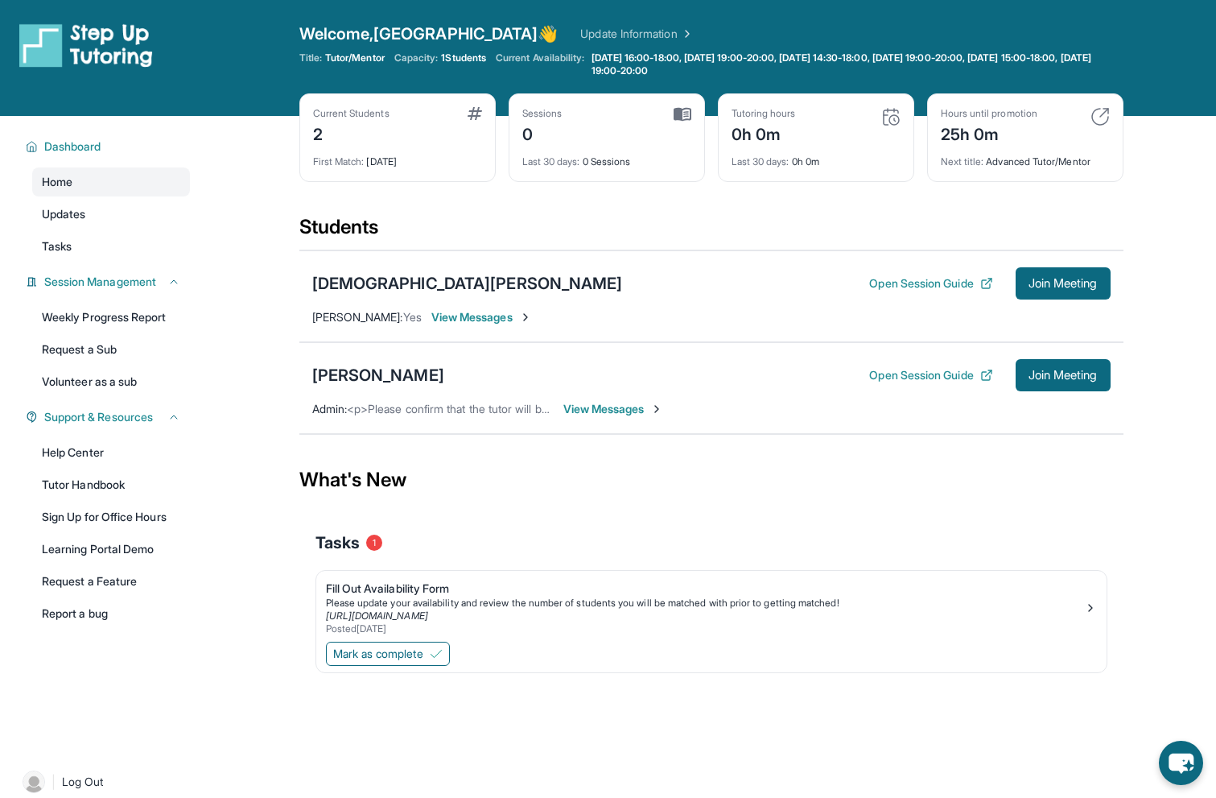
click at [576, 414] on span "View Messages" at bounding box center [613, 409] width 101 height 16
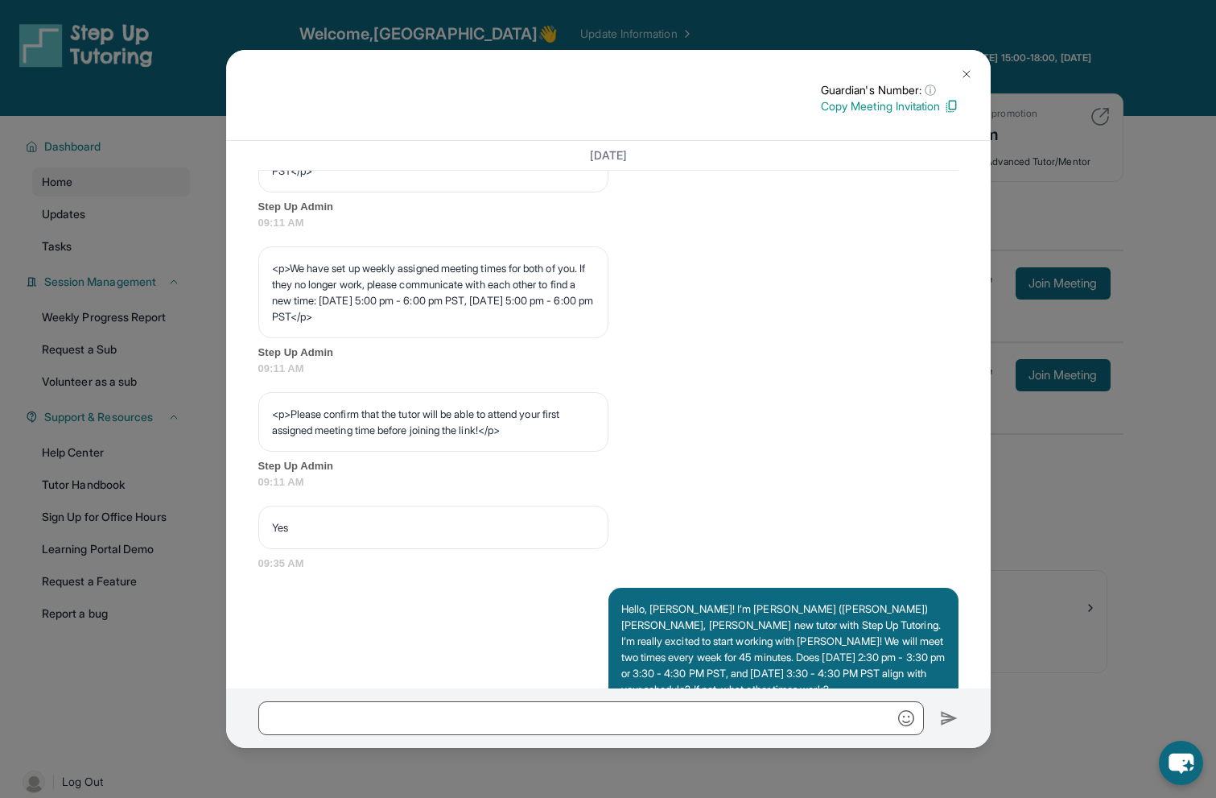
scroll to position [281, 0]
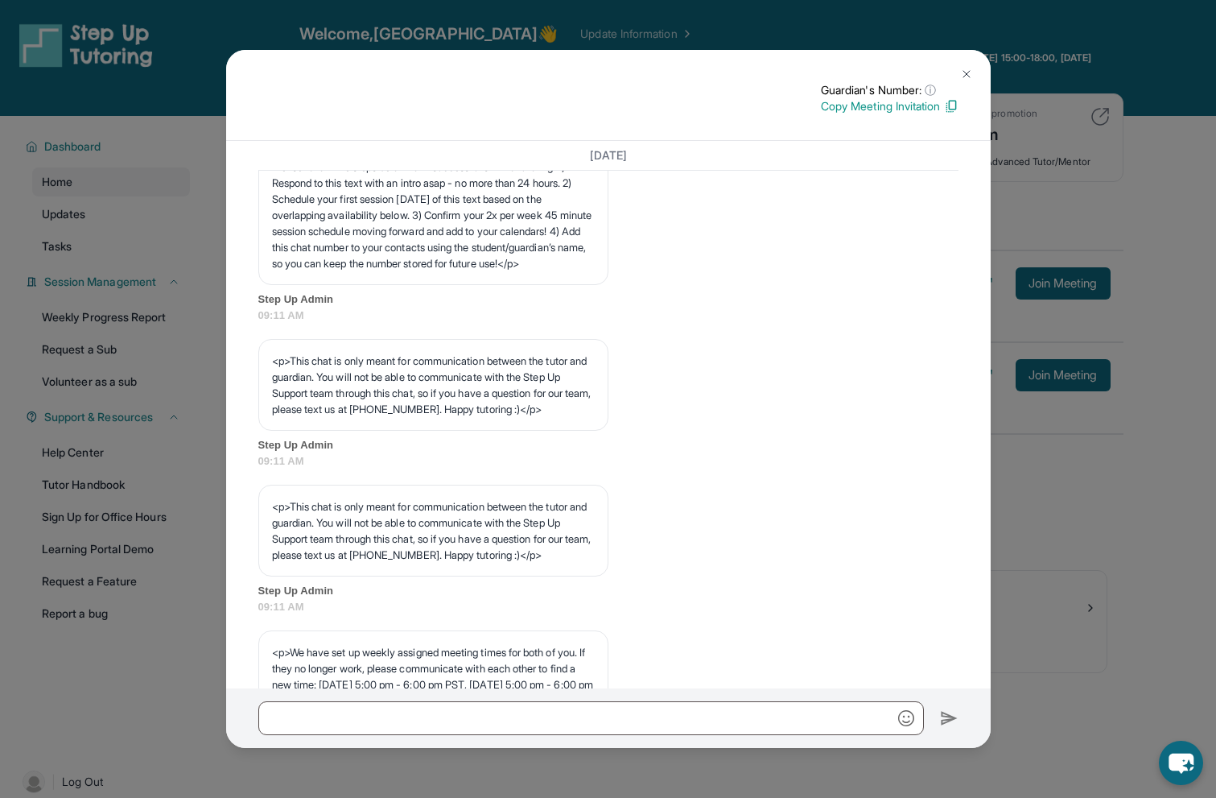
click at [1079, 450] on div "Guardian's Number: ⓘ This isn't the guardian's real number — it's a private for…" at bounding box center [608, 399] width 1216 height 798
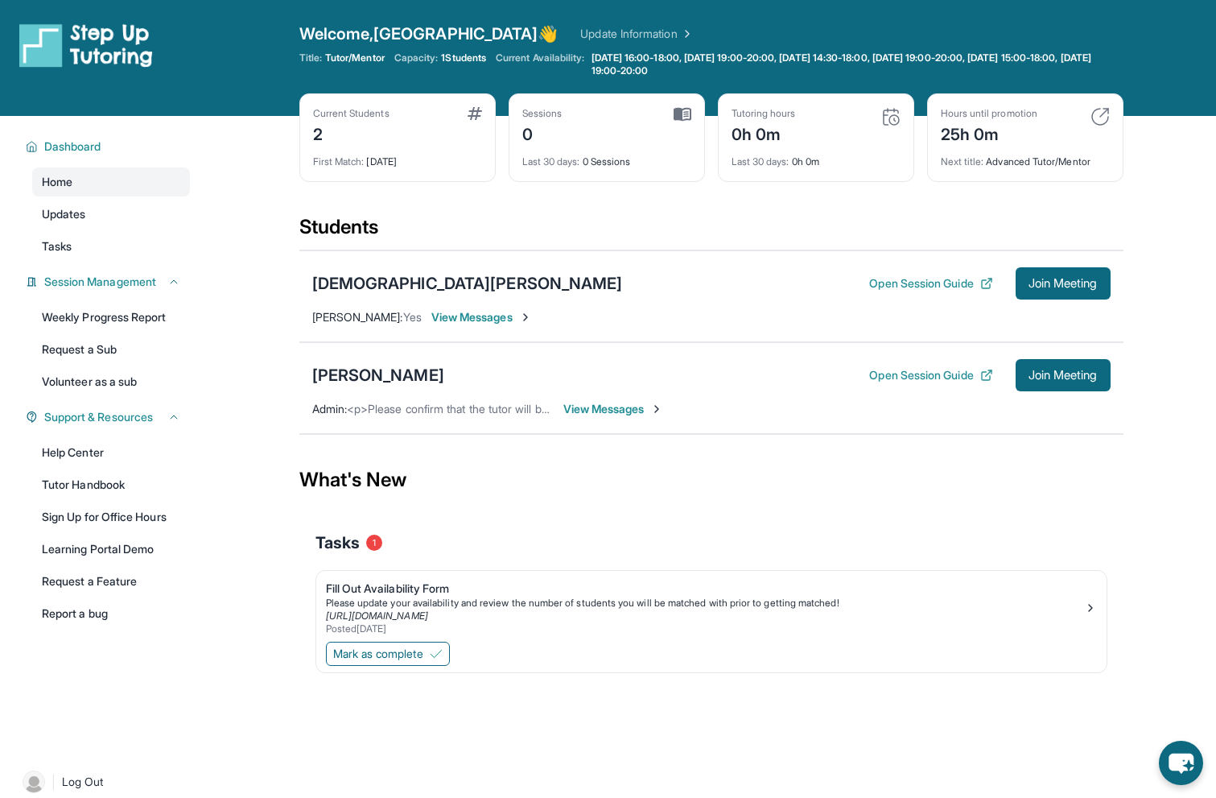
click at [591, 404] on span "View Messages" at bounding box center [613, 409] width 101 height 16
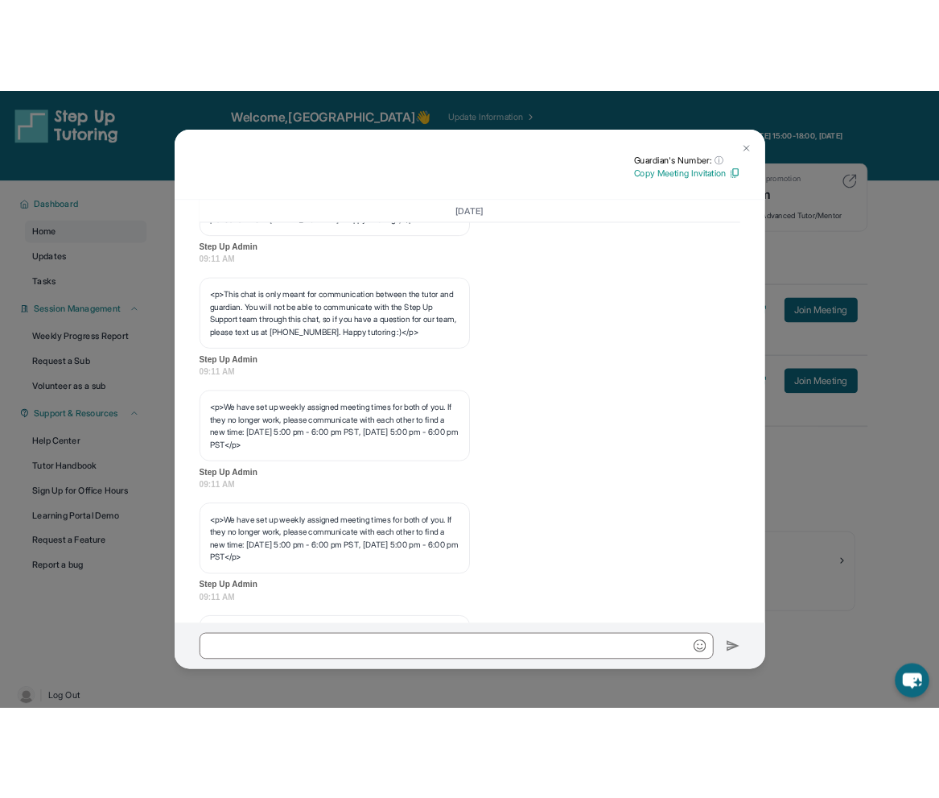
scroll to position [845, 0]
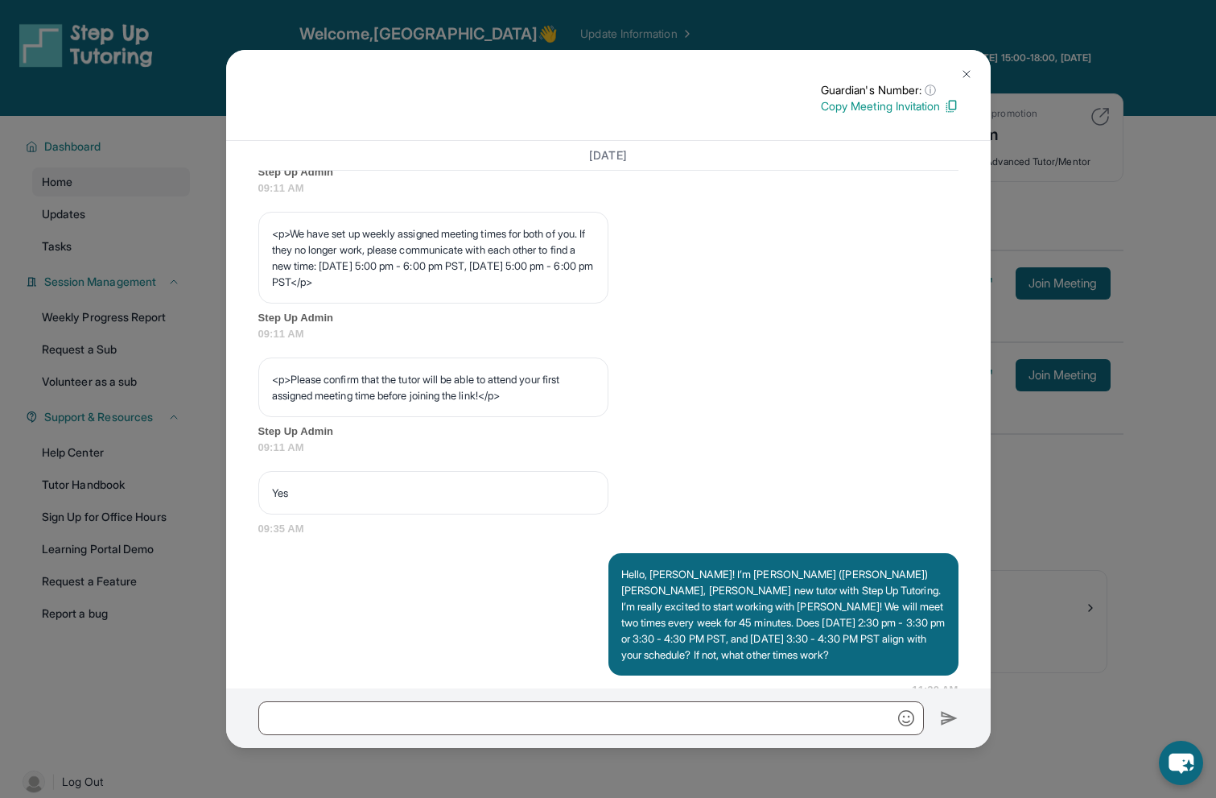
click at [956, 72] on button at bounding box center [967, 74] width 32 height 32
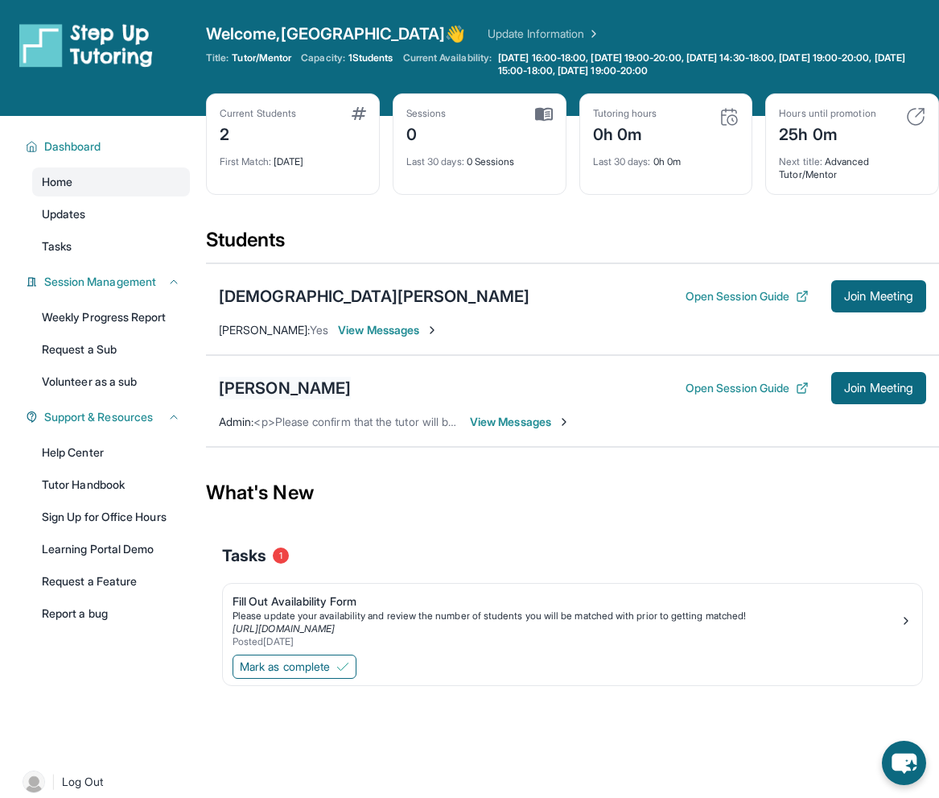
click at [301, 382] on div "[PERSON_NAME]" at bounding box center [285, 388] width 132 height 23
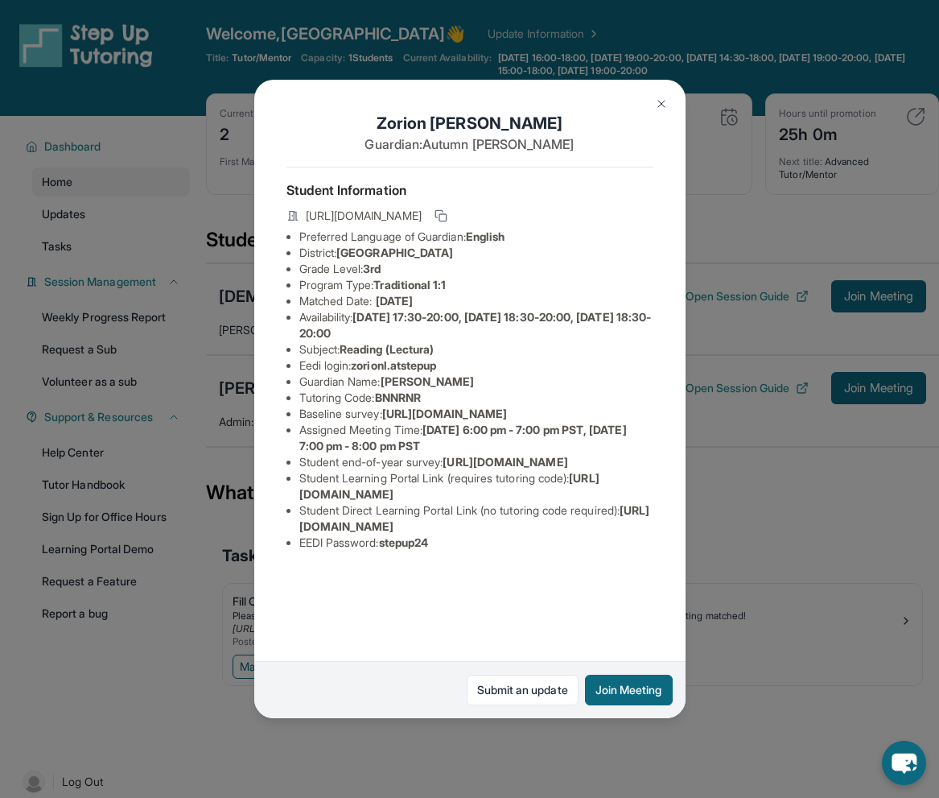
scroll to position [23, 0]
click at [546, 698] on link "Submit an update" at bounding box center [523, 690] width 112 height 31
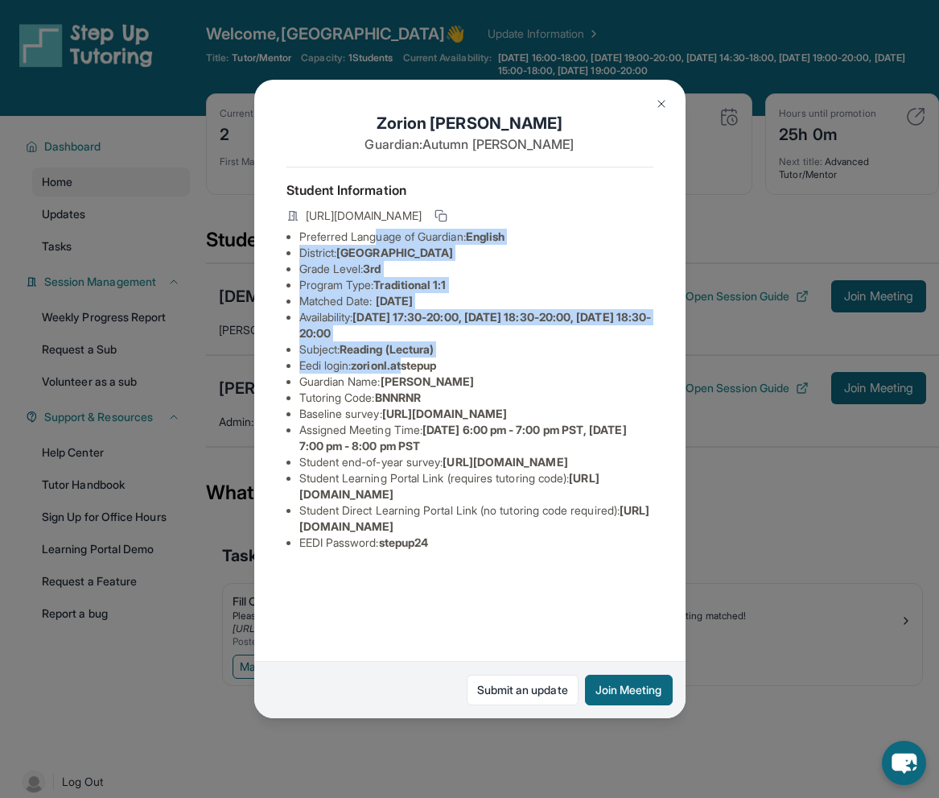
drag, startPoint x: 378, startPoint y: 215, endPoint x: 411, endPoint y: 352, distance: 140.8
click at [411, 352] on ul "Preferred Language of Guardian: English District: [GEOGRAPHIC_DATA] Unified Sch…" at bounding box center [470, 390] width 367 height 322
click at [435, 406] on li "Baseline survey : [URL][DOMAIN_NAME]" at bounding box center [476, 414] width 354 height 16
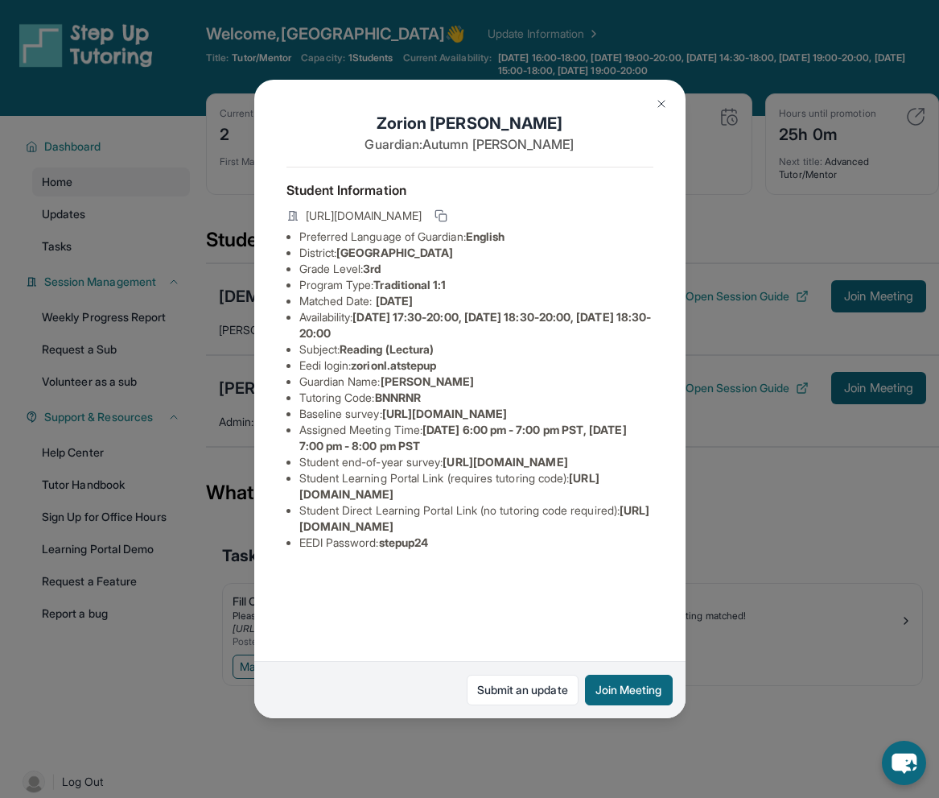
scroll to position [23, 2]
click at [656, 96] on button at bounding box center [662, 104] width 32 height 32
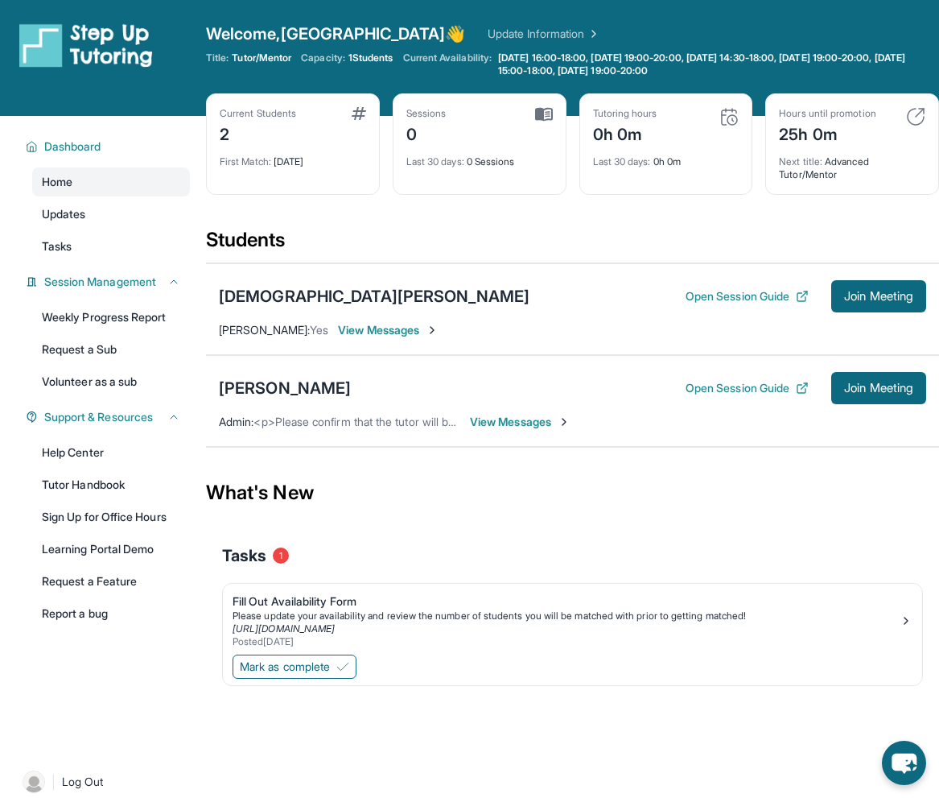
click at [244, 321] on div "[DEMOGRAPHIC_DATA][PERSON_NAME] Open Session Guide Join Meeting [PERSON_NAME] :…" at bounding box center [572, 309] width 733 height 92
click at [252, 295] on div "[DEMOGRAPHIC_DATA][PERSON_NAME]" at bounding box center [374, 296] width 311 height 23
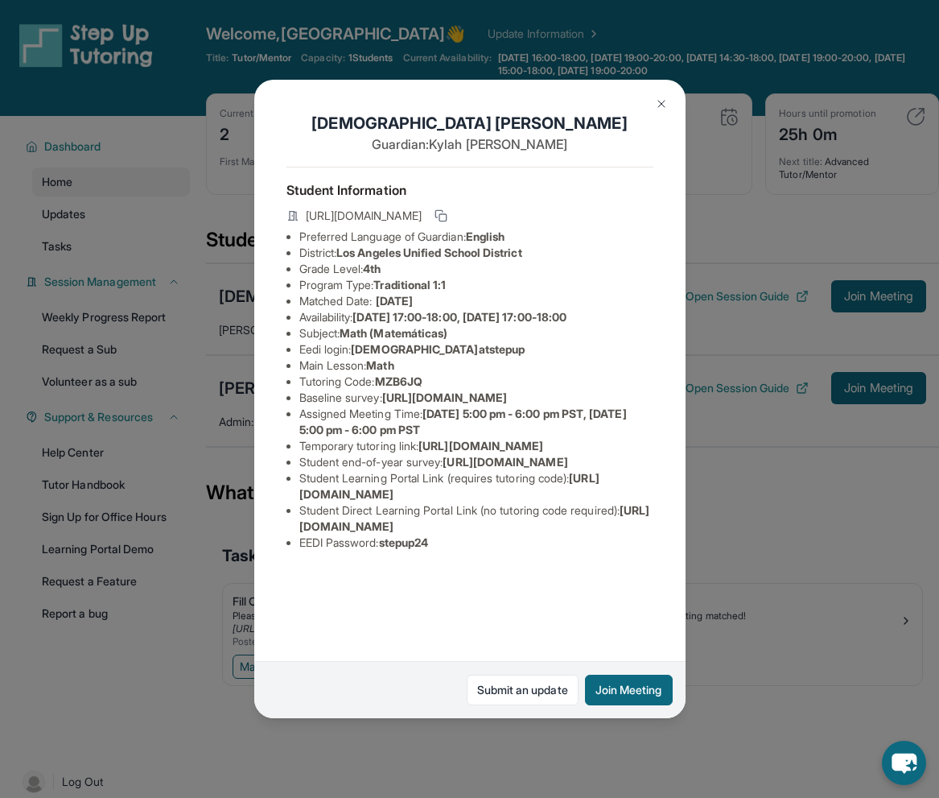
scroll to position [55, 0]
click at [660, 98] on img at bounding box center [661, 103] width 13 height 13
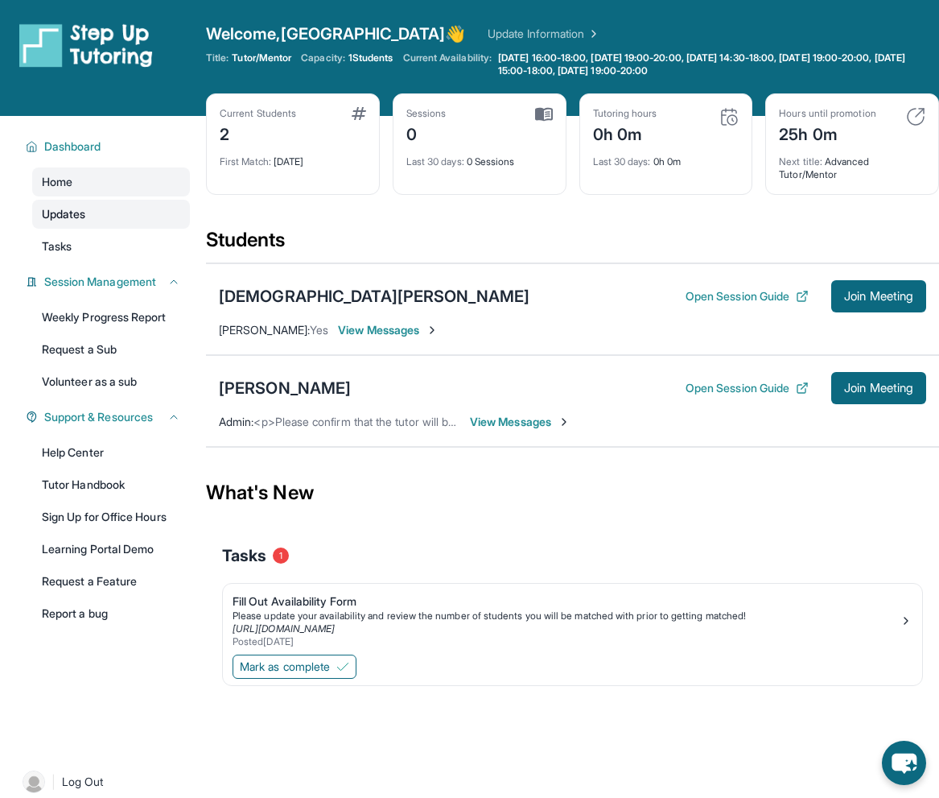
click at [119, 208] on link "Updates" at bounding box center [111, 214] width 158 height 29
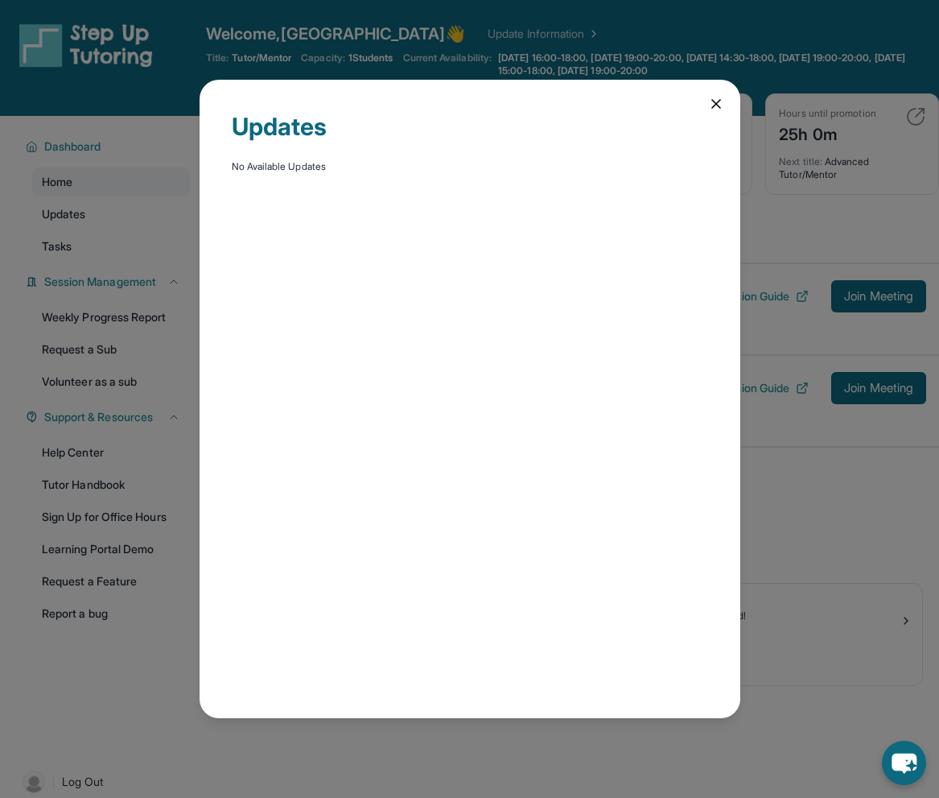
click at [706, 108] on div "Updates No Available Updates" at bounding box center [470, 399] width 541 height 638
click at [716, 101] on icon at bounding box center [716, 104] width 16 height 16
